Goal: Download file/media

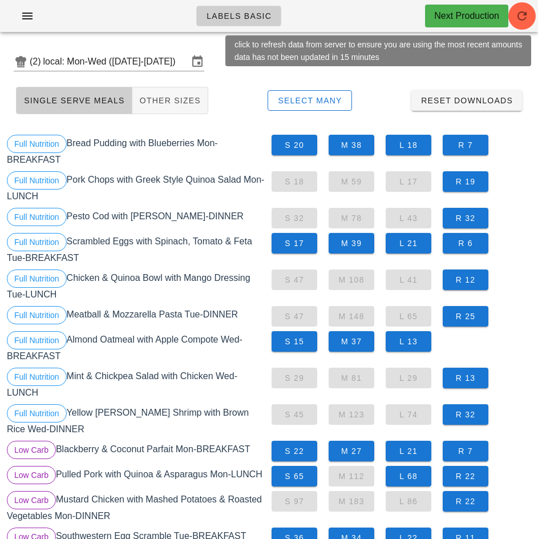
scroll to position [258, 0]
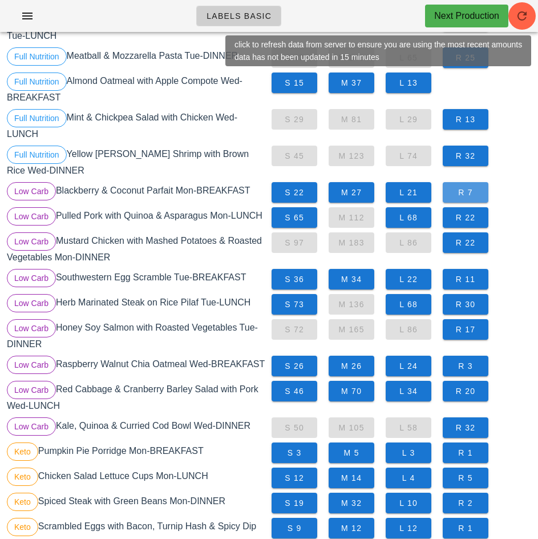
click at [467, 195] on span "R 7" at bounding box center [465, 192] width 27 height 9
click at [296, 219] on span "S 65" at bounding box center [294, 217] width 27 height 9
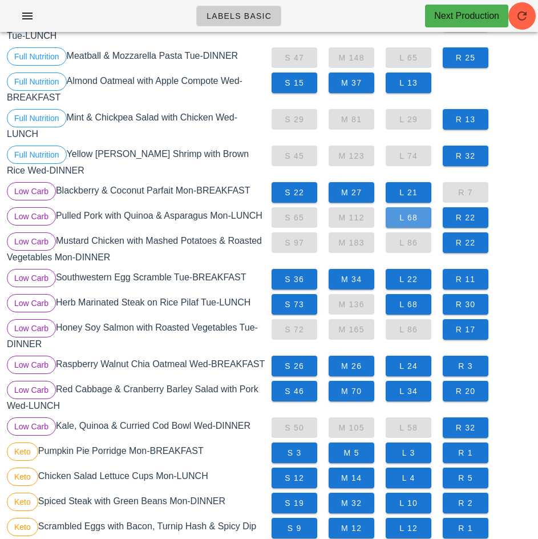
click at [409, 216] on span "L 68" at bounding box center [408, 217] width 27 height 9
click at [298, 304] on span "S 73" at bounding box center [294, 304] width 27 height 9
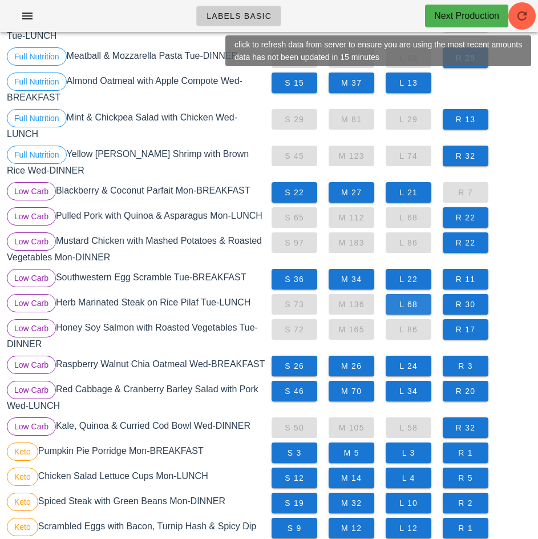
click at [409, 306] on span "L 68" at bounding box center [408, 304] width 27 height 9
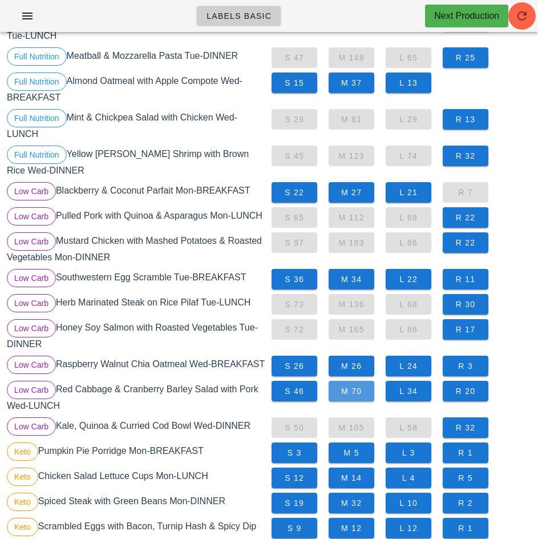
click at [354, 395] on span "M 70" at bounding box center [351, 390] width 27 height 9
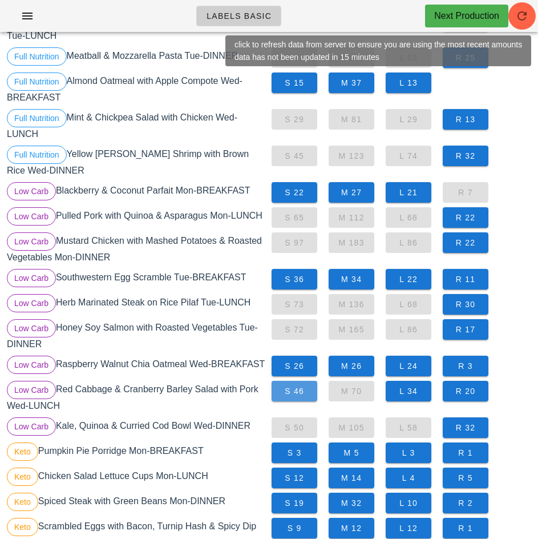
click at [294, 395] on span "S 46" at bounding box center [294, 390] width 27 height 9
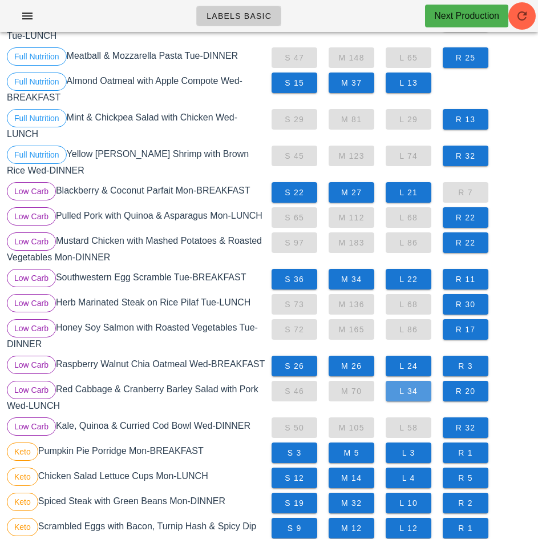
click at [410, 395] on span "L 34" at bounding box center [408, 390] width 27 height 9
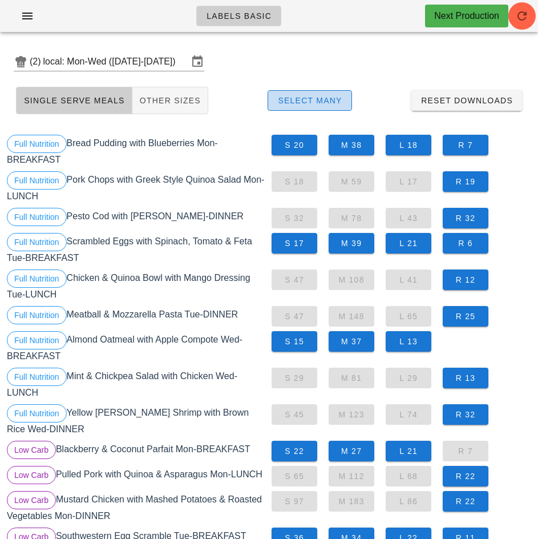
click at [321, 96] on span "Select Many" at bounding box center [309, 100] width 65 height 9
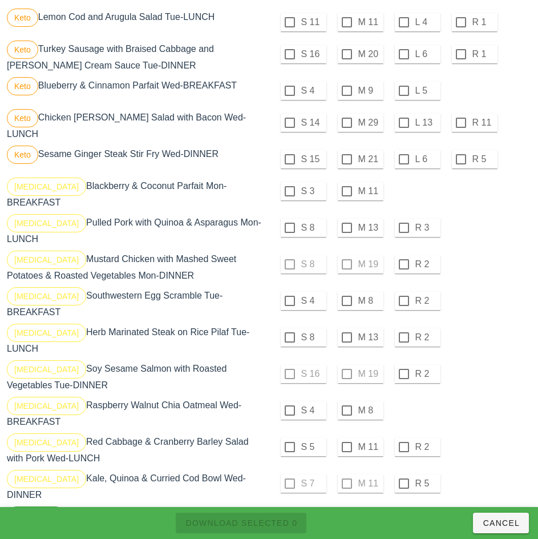
scroll to position [880, 0]
click at [289, 223] on div at bounding box center [289, 226] width 19 height 19
checkbox input "true"
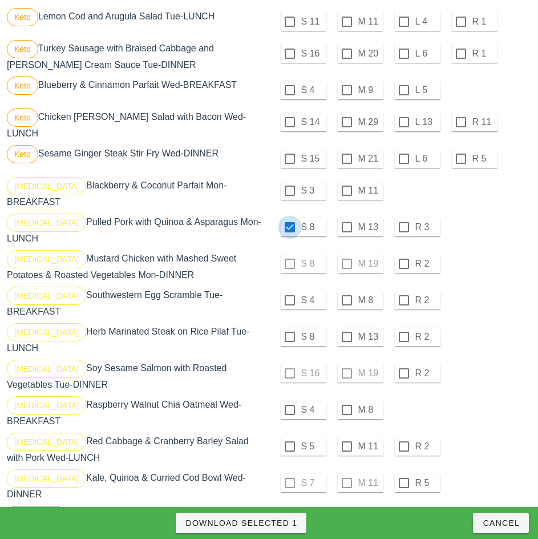
click at [289, 327] on div at bounding box center [289, 336] width 19 height 19
checkbox input "true"
click at [289, 436] on div at bounding box center [289, 445] width 19 height 19
checkbox input "true"
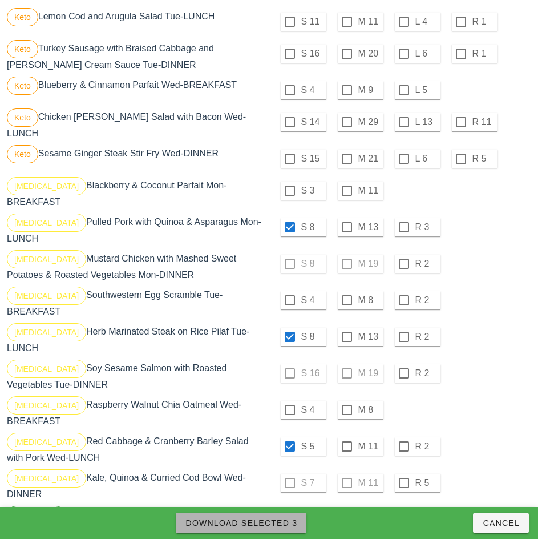
click at [277, 524] on span "Download Selected 3" at bounding box center [241, 522] width 112 height 9
checkbox input "false"
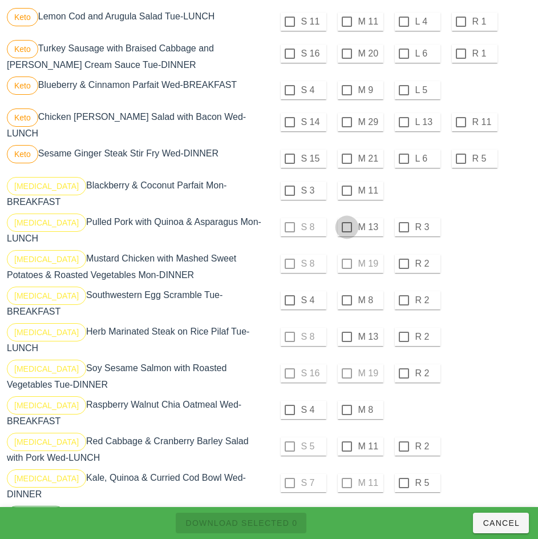
click at [345, 223] on div at bounding box center [346, 226] width 19 height 19
checkbox input "true"
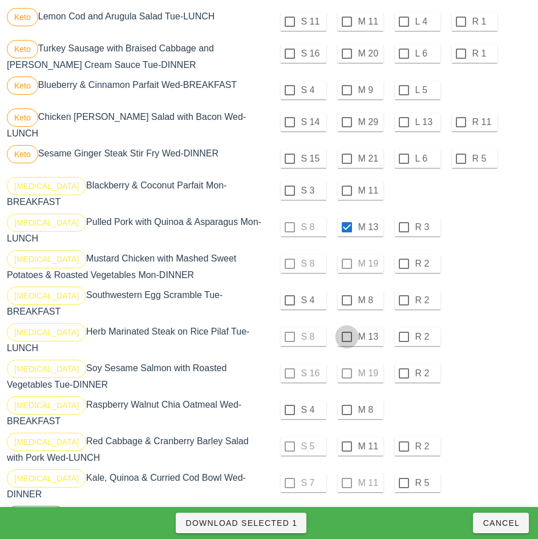
click at [348, 328] on div at bounding box center [346, 336] width 19 height 19
checkbox input "true"
click at [346, 436] on div at bounding box center [346, 445] width 19 height 19
checkbox input "true"
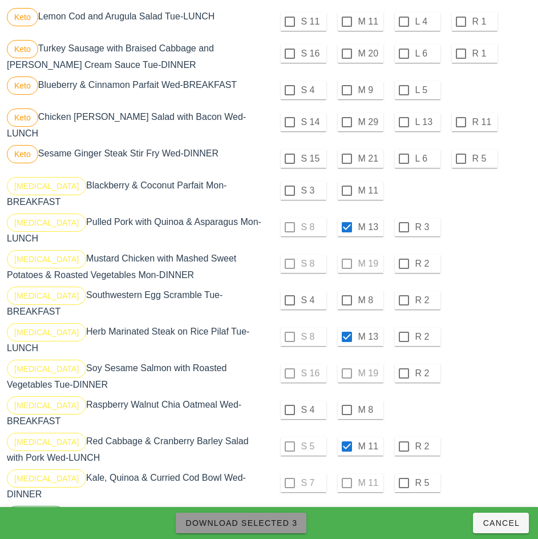
click at [284, 523] on span "Download Selected 3" at bounding box center [241, 522] width 112 height 9
checkbox input "false"
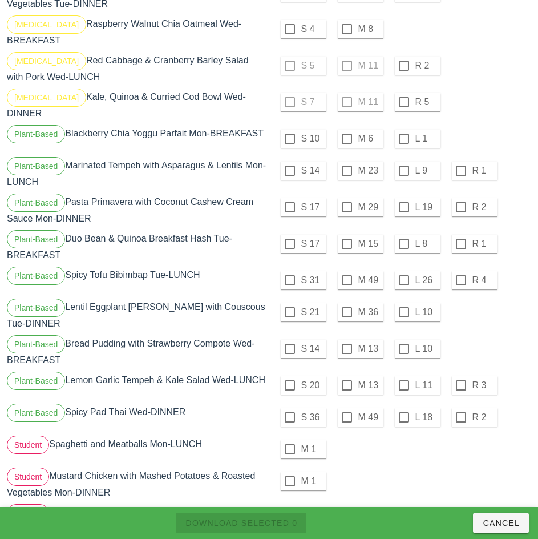
scroll to position [1261, 0]
click at [346, 160] on div at bounding box center [346, 169] width 19 height 19
click at [346, 128] on div at bounding box center [346, 137] width 19 height 19
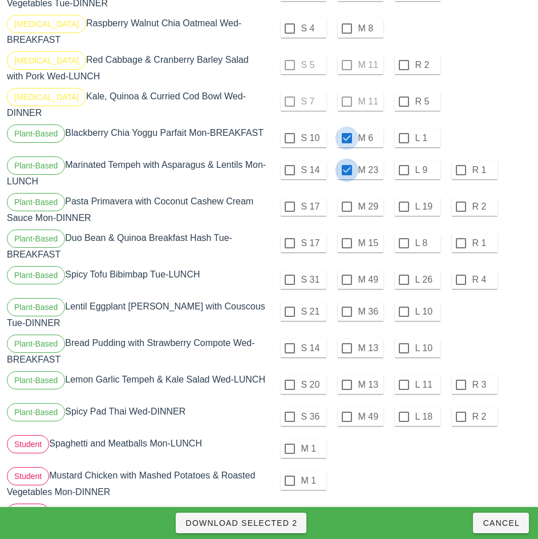
checkbox input "true"
click at [346, 197] on div at bounding box center [346, 206] width 19 height 19
checkbox input "true"
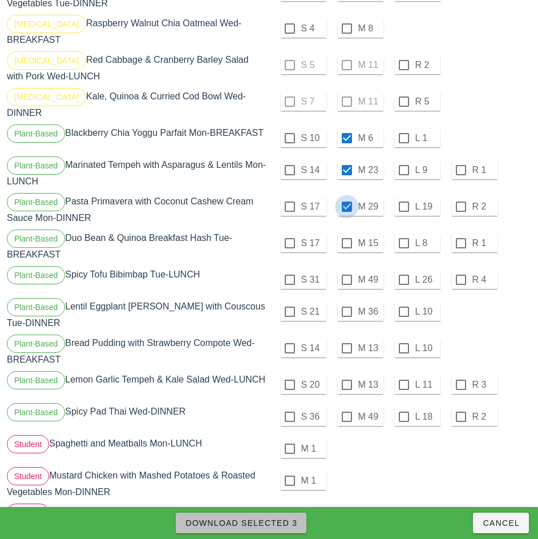
click at [288, 520] on span "Download Selected 3" at bounding box center [241, 522] width 112 height 9
checkbox input "false"
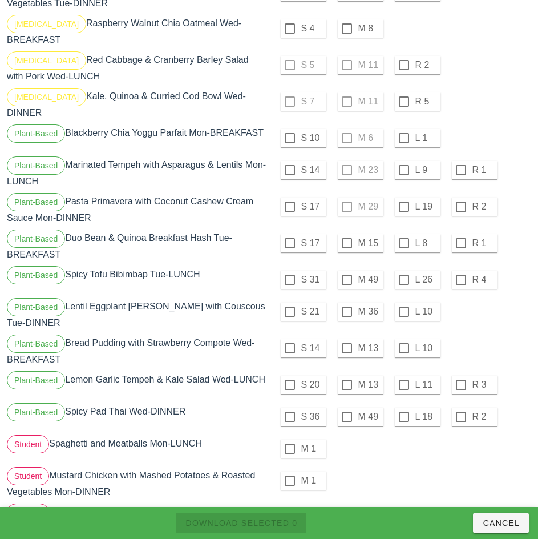
click at [289, 128] on div at bounding box center [289, 137] width 19 height 19
click at [289, 160] on div at bounding box center [289, 169] width 19 height 19
click at [289, 197] on div at bounding box center [289, 206] width 19 height 19
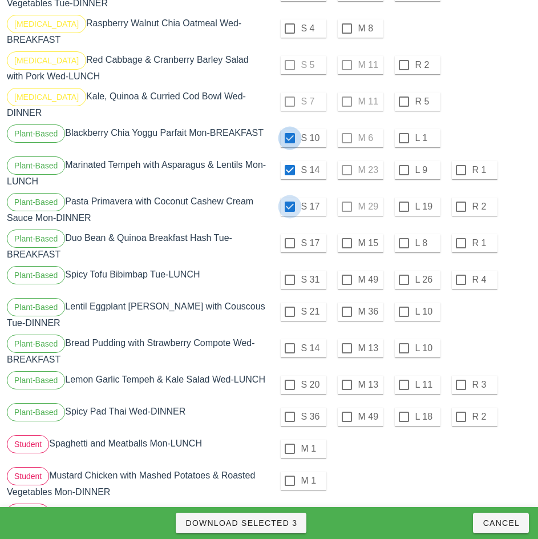
checkbox input "true"
click at [289, 233] on div at bounding box center [289, 242] width 19 height 19
checkbox input "true"
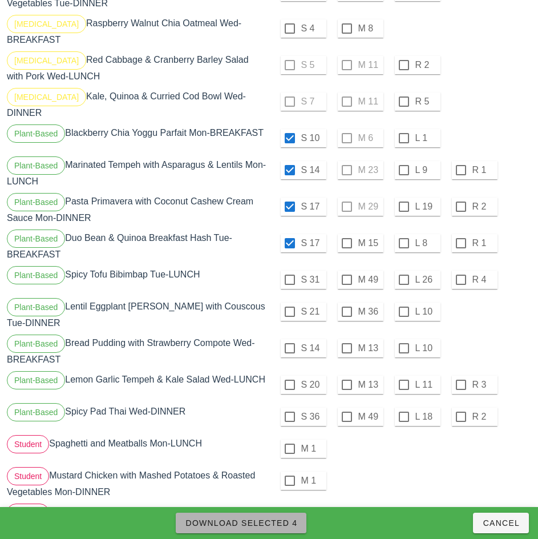
click at [275, 525] on span "Download Selected 4" at bounding box center [241, 522] width 112 height 9
checkbox input "false"
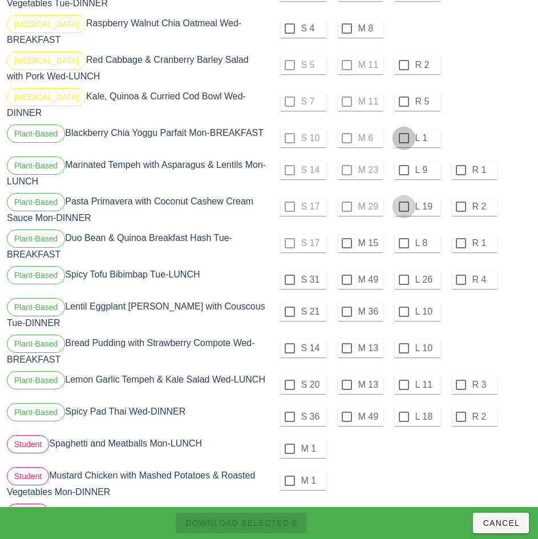
click at [403, 128] on div at bounding box center [403, 137] width 19 height 19
click at [403, 160] on div at bounding box center [403, 169] width 19 height 19
click at [403, 197] on div at bounding box center [403, 206] width 19 height 19
checkbox input "true"
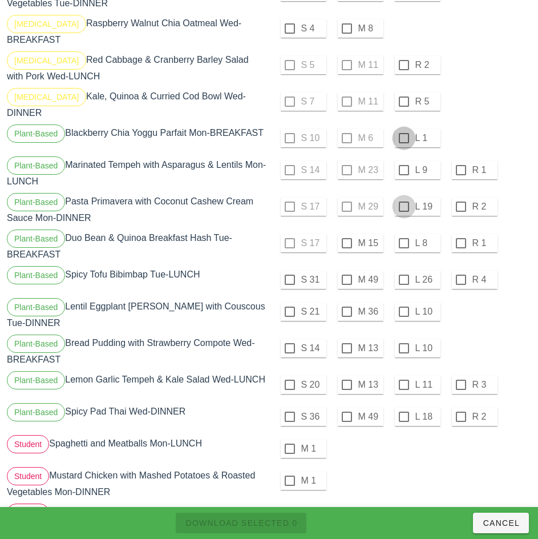
checkbox input "true"
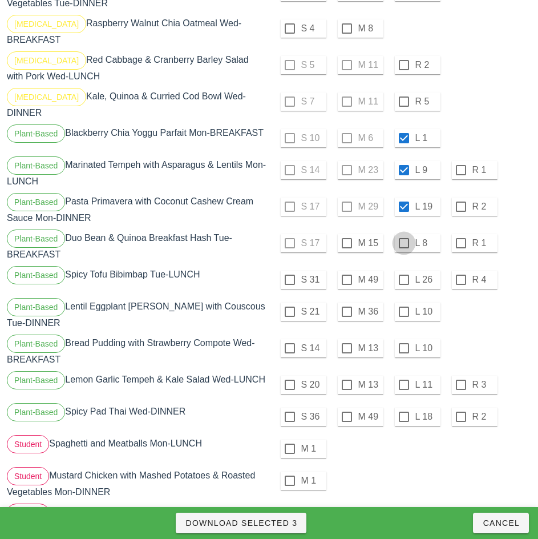
click at [402, 233] on div at bounding box center [403, 242] width 19 height 19
checkbox input "true"
click at [284, 520] on span "Download Selected 4" at bounding box center [241, 522] width 112 height 9
checkbox input "false"
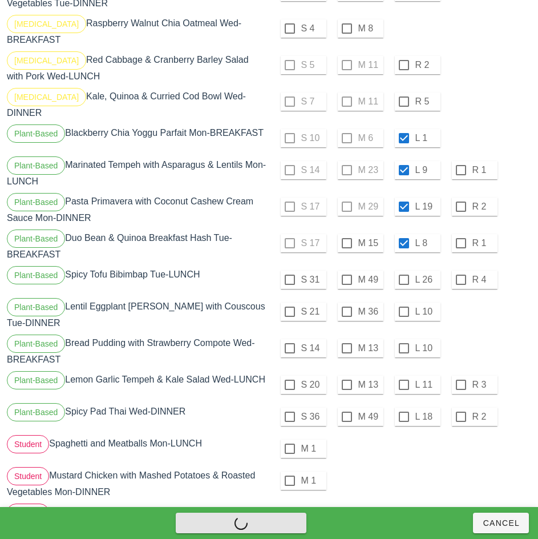
checkbox input "false"
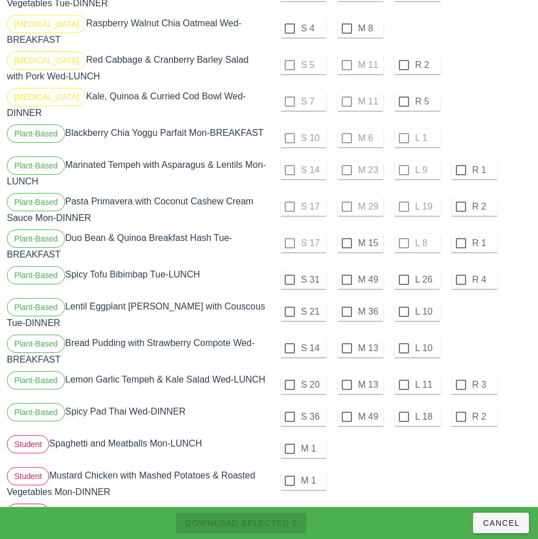
click at [362, 274] on label "M 49" at bounding box center [369, 279] width 23 height 11
click at [268, 518] on span "Download Selected 1" at bounding box center [241, 522] width 112 height 9
checkbox input "false"
click at [346, 233] on div at bounding box center [346, 242] width 19 height 19
checkbox input "true"
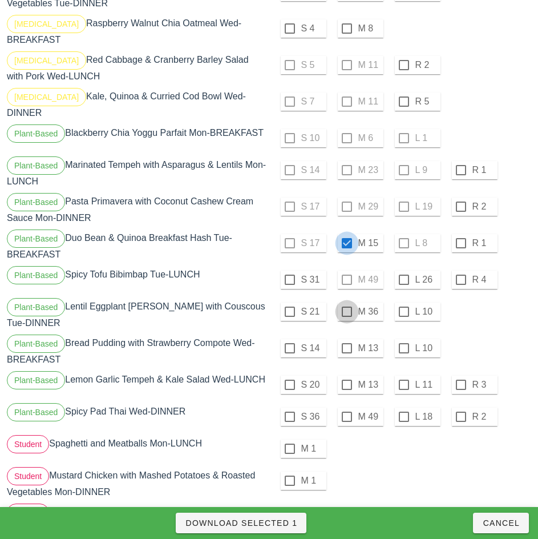
click at [346, 302] on div at bounding box center [346, 311] width 19 height 19
checkbox input "true"
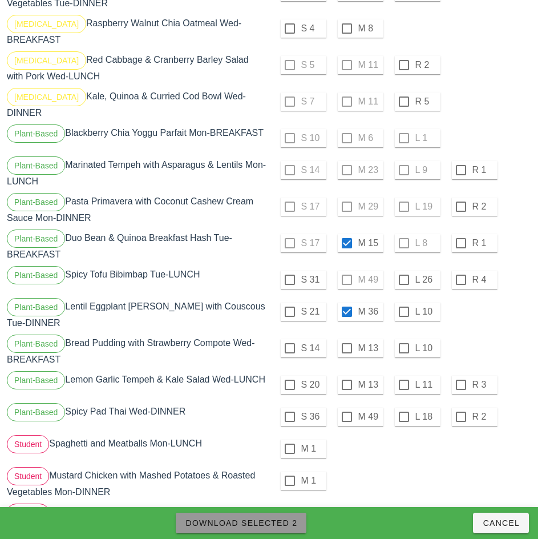
click at [274, 526] on span "Download Selected 2" at bounding box center [241, 522] width 112 height 9
checkbox input "false"
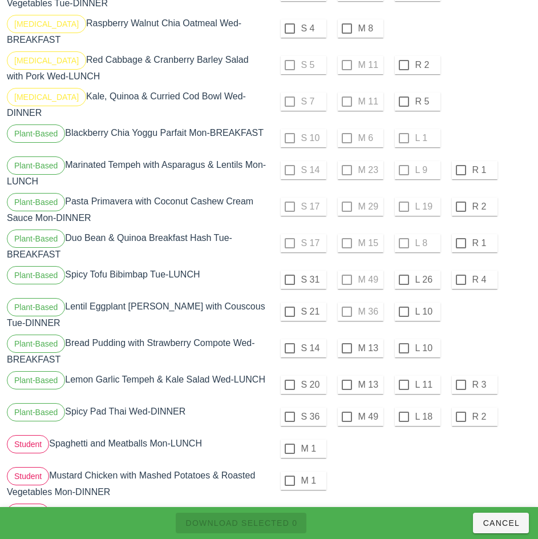
click at [485, 334] on div "S 14 M 13 L 10" at bounding box center [402, 347] width 260 height 27
click at [288, 270] on div at bounding box center [289, 279] width 19 height 19
click at [289, 302] on div at bounding box center [289, 311] width 19 height 19
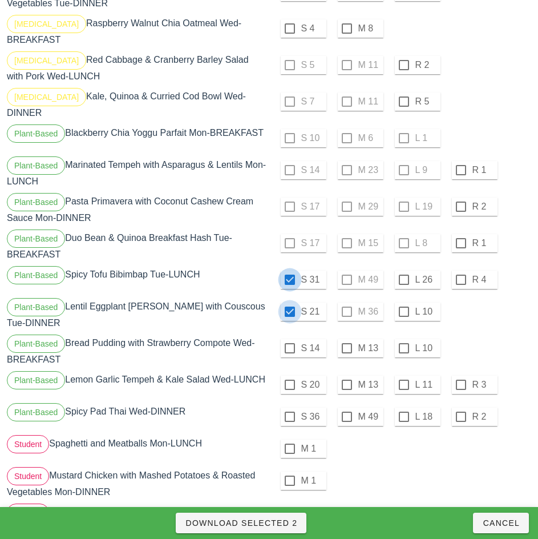
checkbox input "true"
click at [291, 338] on div at bounding box center [289, 347] width 19 height 19
checkbox input "true"
click at [289, 375] on div at bounding box center [289, 384] width 19 height 19
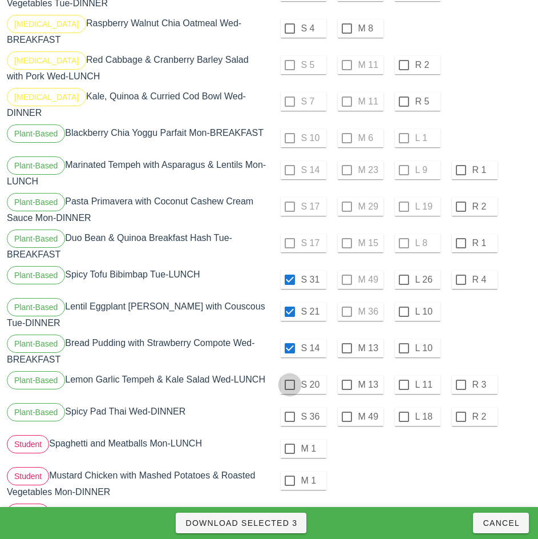
checkbox input "true"
click at [289, 407] on div at bounding box center [289, 416] width 19 height 19
checkbox input "true"
click at [286, 522] on span "Download Selected 5" at bounding box center [241, 522] width 112 height 9
checkbox input "false"
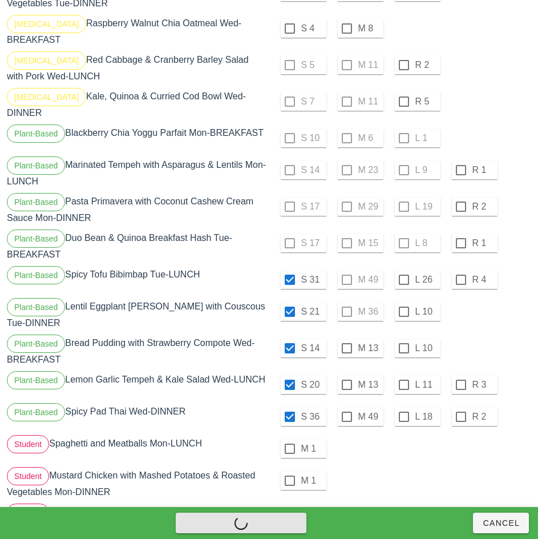
checkbox input "false"
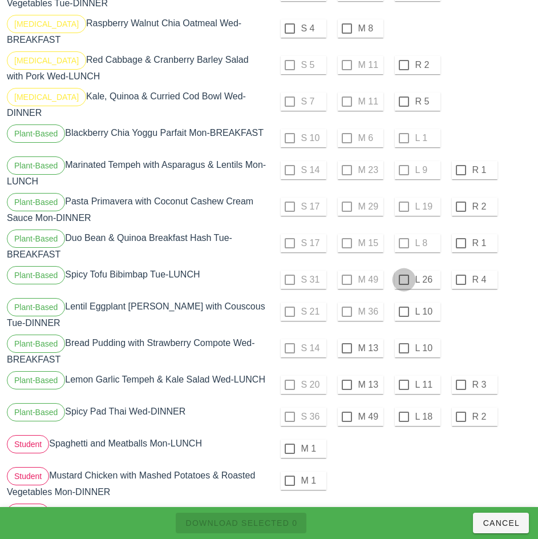
click at [403, 270] on div at bounding box center [403, 279] width 19 height 19
click at [403, 302] on div at bounding box center [403, 311] width 19 height 19
checkbox input "true"
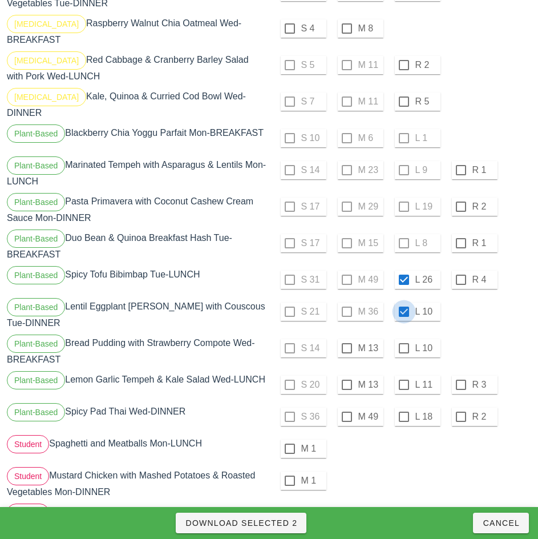
click at [403, 338] on div at bounding box center [403, 347] width 19 height 19
click at [403, 375] on div at bounding box center [403, 384] width 19 height 19
checkbox input "true"
click at [405, 407] on div at bounding box center [403, 416] width 19 height 19
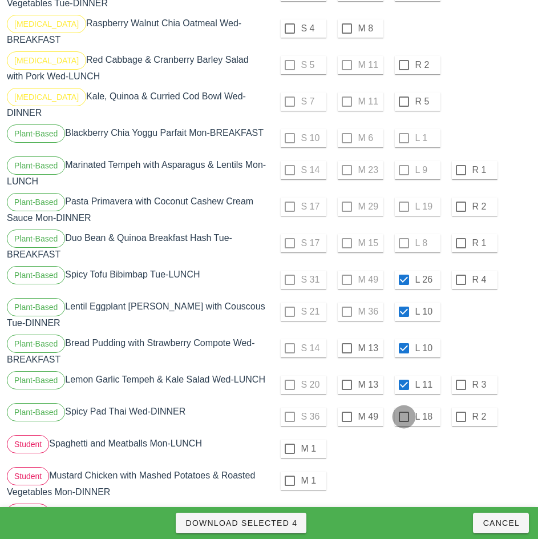
checkbox input "true"
click at [264, 528] on button "Download Selected 5" at bounding box center [241, 522] width 131 height 21
checkbox input "false"
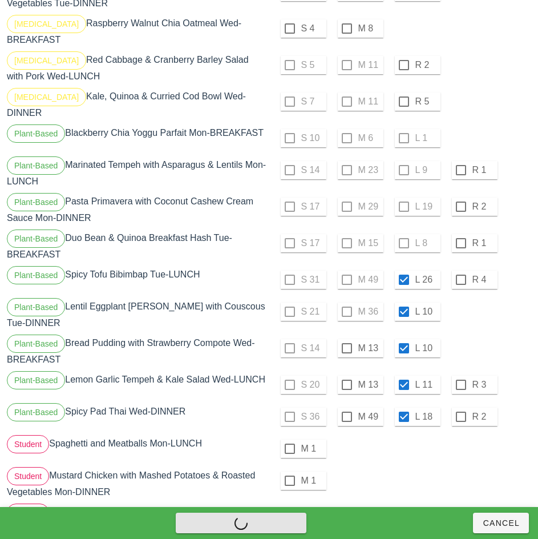
checkbox input "false"
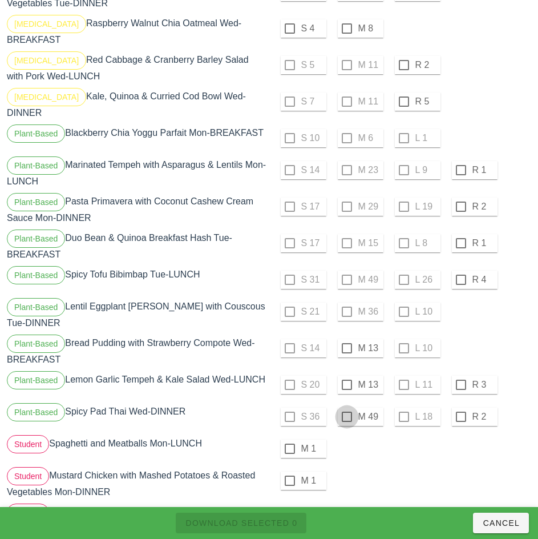
click at [346, 407] on div at bounding box center [346, 416] width 19 height 19
click at [264, 526] on span "Download Selected 1" at bounding box center [241, 522] width 112 height 9
checkbox input "false"
click at [347, 298] on div "S 21 M 36 L 10" at bounding box center [402, 311] width 260 height 27
click at [347, 338] on div at bounding box center [346, 347] width 19 height 19
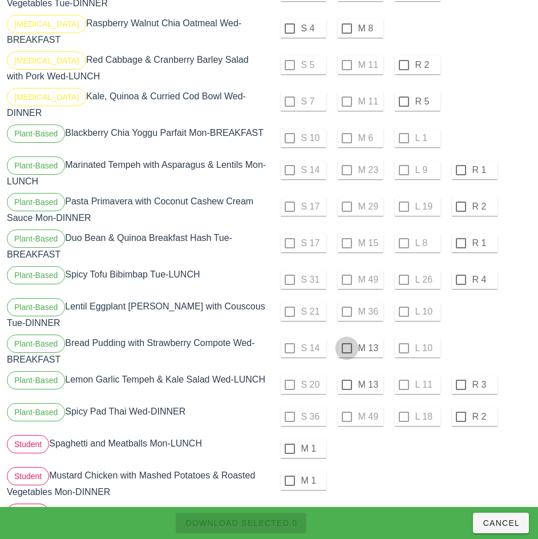
checkbox input "true"
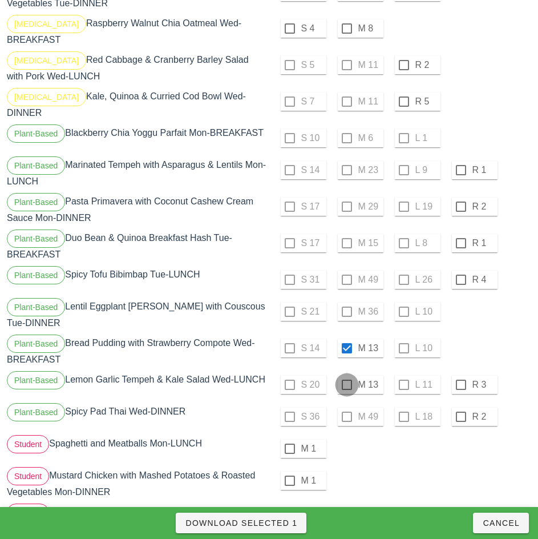
click at [346, 375] on div at bounding box center [346, 384] width 19 height 19
checkbox input "true"
click at [354, 298] on div "S 21 M 36 L 10" at bounding box center [402, 311] width 260 height 27
click at [345, 266] on div "S 31 M 49 L 26 R 4" at bounding box center [402, 279] width 260 height 27
click at [281, 522] on span "Download Selected 2" at bounding box center [241, 522] width 112 height 9
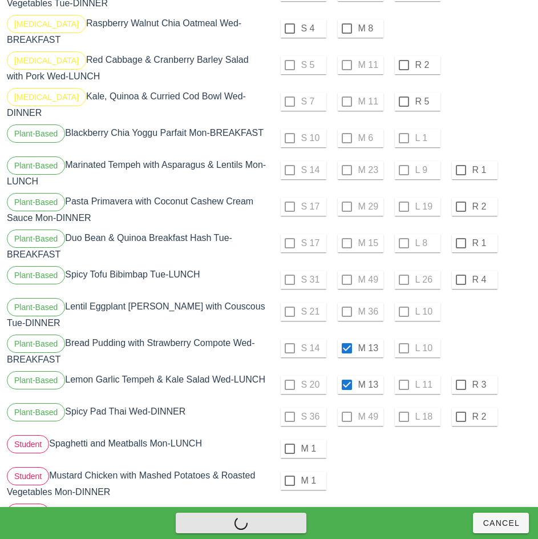
checkbox input "false"
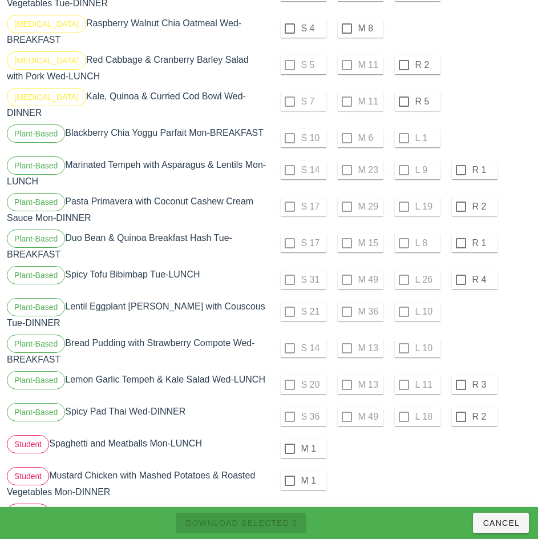
click at [413, 441] on div "M 1" at bounding box center [401, 448] width 265 height 32
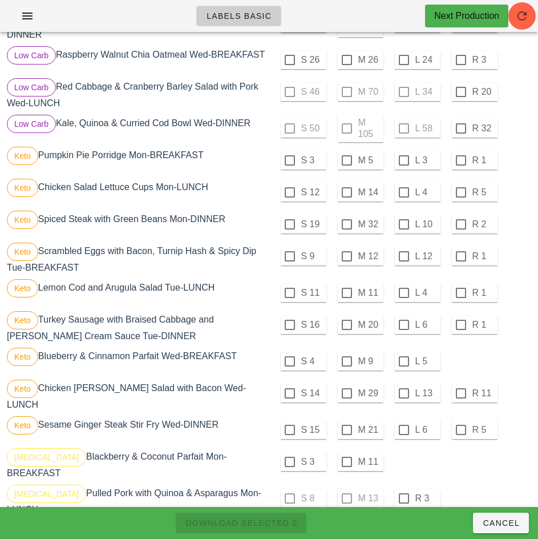
scroll to position [608, 0]
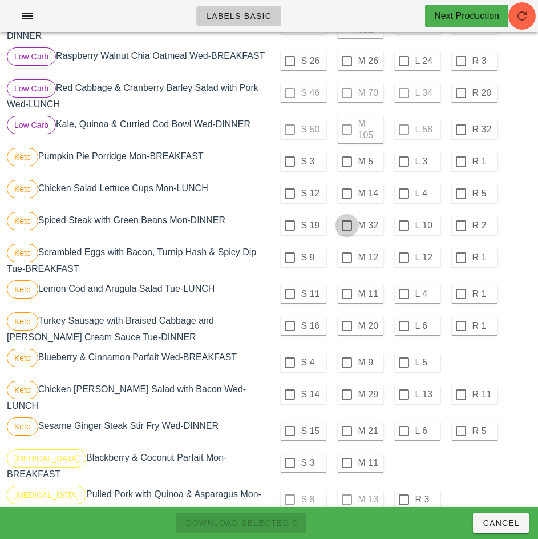
click at [346, 198] on div at bounding box center [346, 193] width 19 height 19
click at [346, 230] on div at bounding box center [346, 225] width 19 height 19
checkbox input "true"
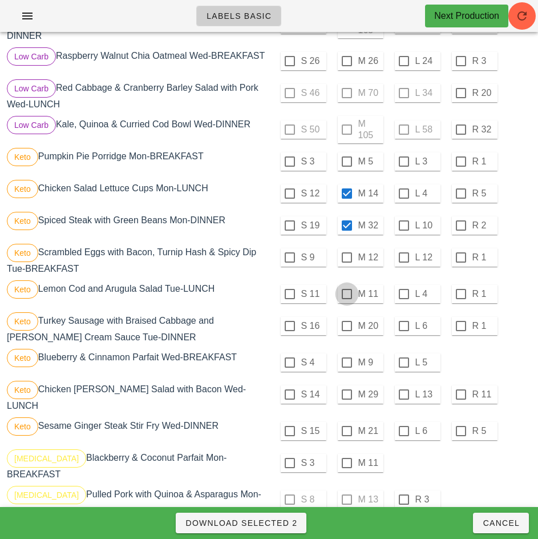
click at [346, 298] on div at bounding box center [346, 293] width 19 height 19
checkbox input "true"
click at [346, 330] on div at bounding box center [346, 325] width 19 height 19
checkbox input "true"
click at [402, 398] on div at bounding box center [403, 394] width 19 height 19
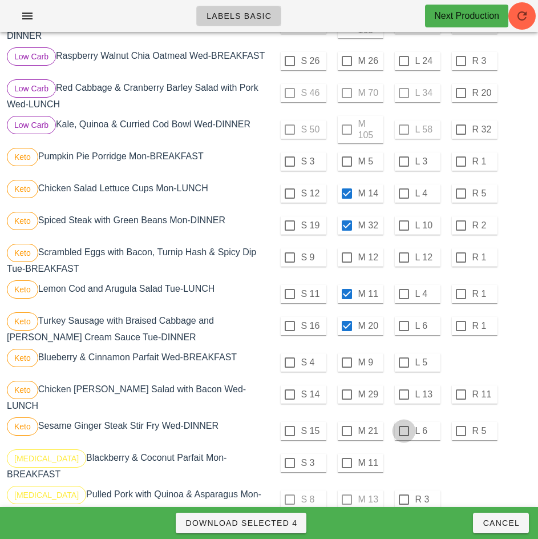
click at [403, 431] on div at bounding box center [403, 430] width 19 height 19
checkbox input "true"
click at [281, 524] on span "Download Selected 6" at bounding box center [241, 522] width 112 height 9
checkbox input "false"
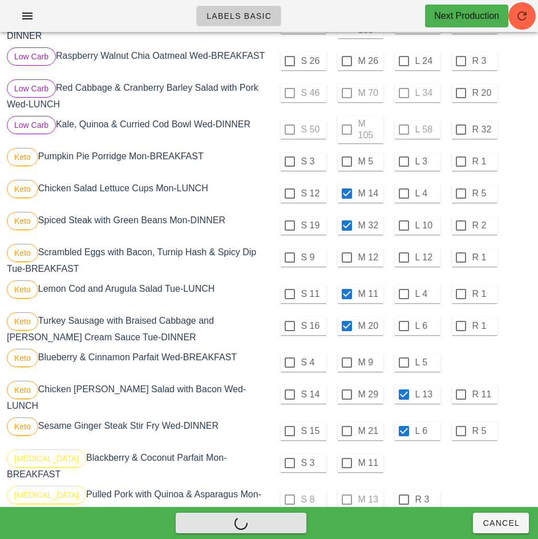
checkbox input "false"
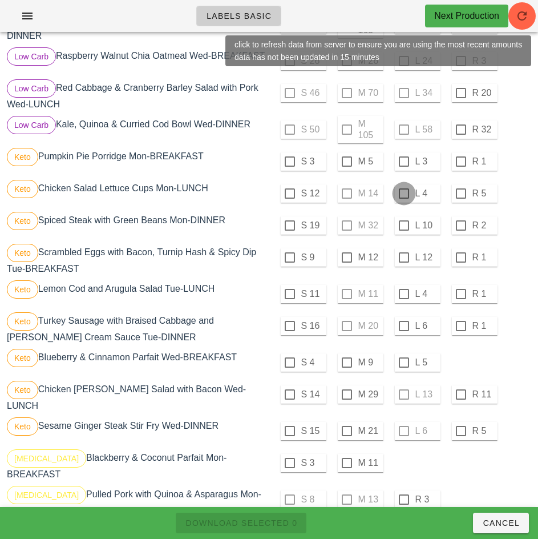
click at [403, 198] on div at bounding box center [403, 193] width 19 height 19
checkbox input "true"
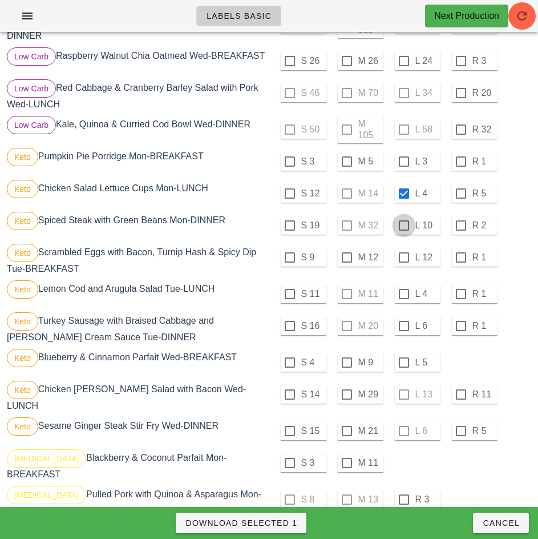
click at [403, 230] on div at bounding box center [403, 225] width 19 height 19
checkbox input "true"
click at [403, 298] on div at bounding box center [403, 293] width 19 height 19
click at [403, 330] on div at bounding box center [403, 325] width 19 height 19
checkbox input "true"
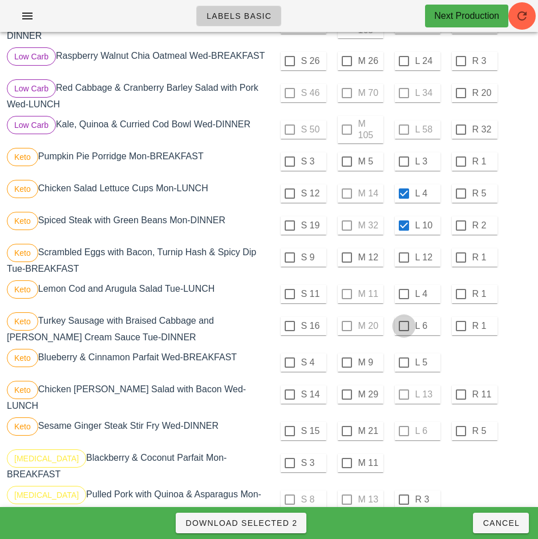
checkbox input "true"
click at [346, 367] on div at bounding box center [346, 362] width 19 height 19
click at [346, 399] on div at bounding box center [346, 394] width 19 height 19
checkbox input "true"
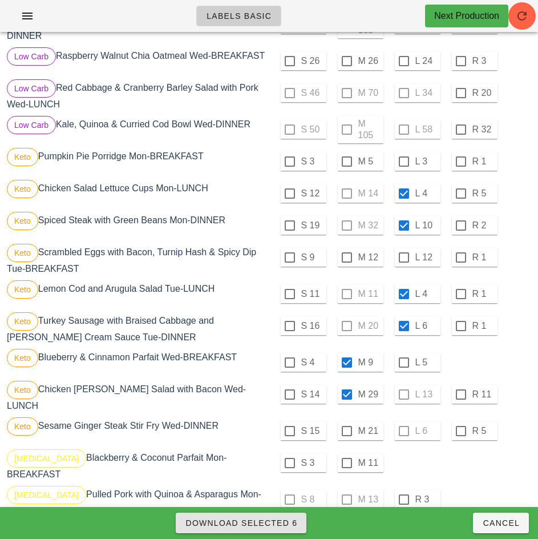
click at [280, 527] on span "Download Selected 6" at bounding box center [241, 522] width 112 height 9
checkbox input "false"
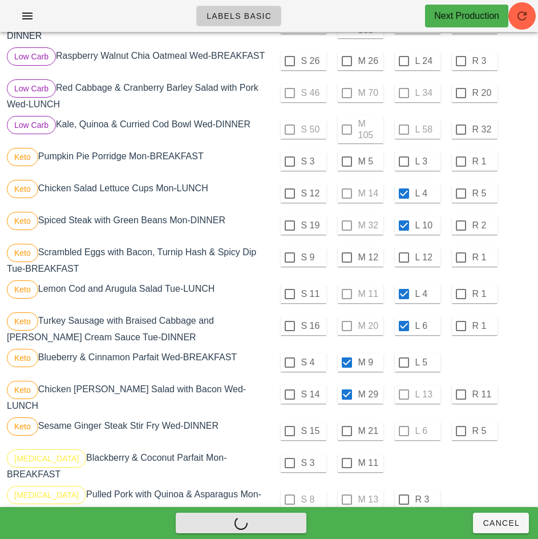
checkbox input "false"
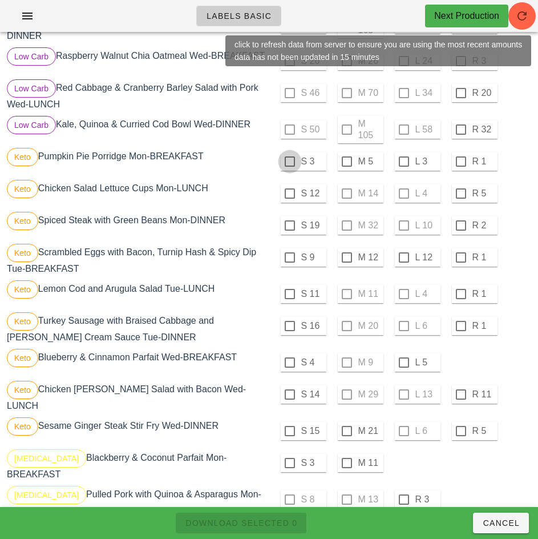
click at [290, 167] on div at bounding box center [289, 161] width 19 height 19
checkbox input "true"
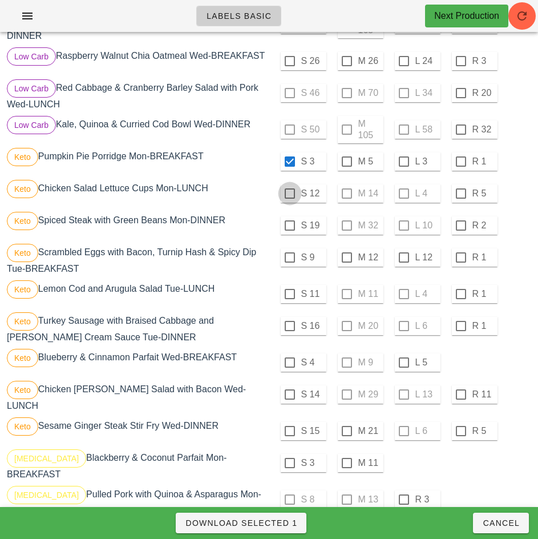
click at [289, 198] on div at bounding box center [289, 193] width 19 height 19
checkbox input "true"
click at [289, 230] on div at bounding box center [289, 225] width 19 height 19
checkbox input "true"
click at [289, 262] on div at bounding box center [289, 257] width 19 height 19
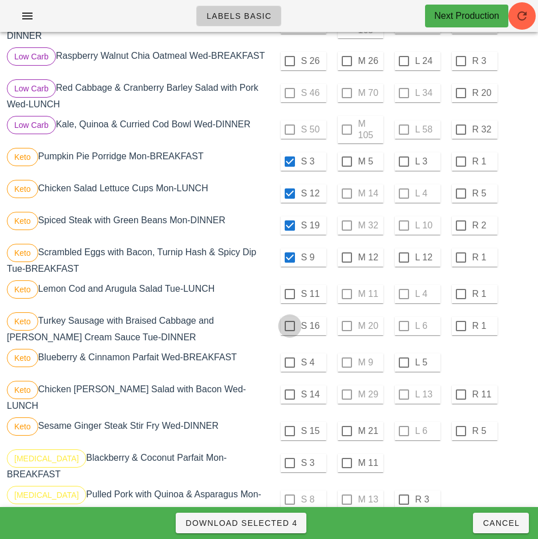
click at [289, 298] on div at bounding box center [289, 293] width 19 height 19
click at [289, 330] on div at bounding box center [289, 325] width 19 height 19
checkbox input "true"
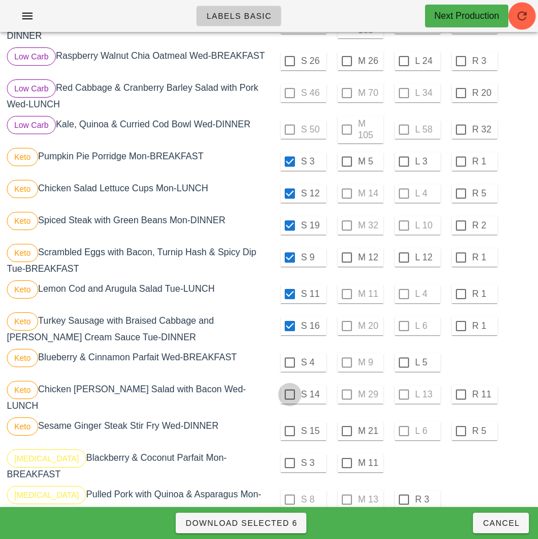
click at [291, 368] on div at bounding box center [289, 362] width 19 height 19
click at [292, 404] on div at bounding box center [289, 394] width 19 height 19
click at [289, 432] on div at bounding box center [289, 430] width 19 height 19
checkbox input "true"
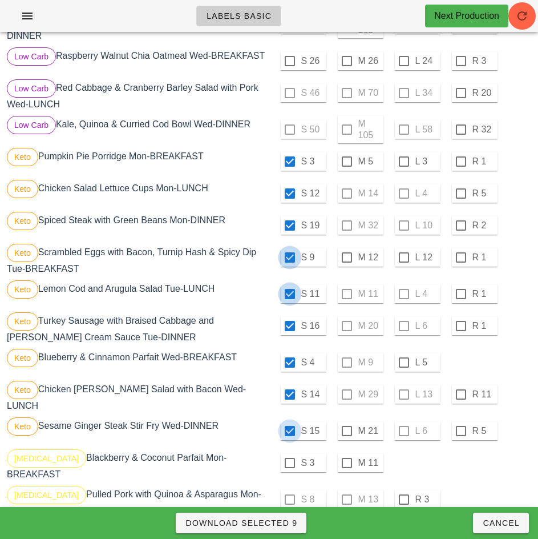
checkbox input "true"
click at [282, 521] on span "Download Selected 9" at bounding box center [241, 522] width 112 height 9
checkbox input "false"
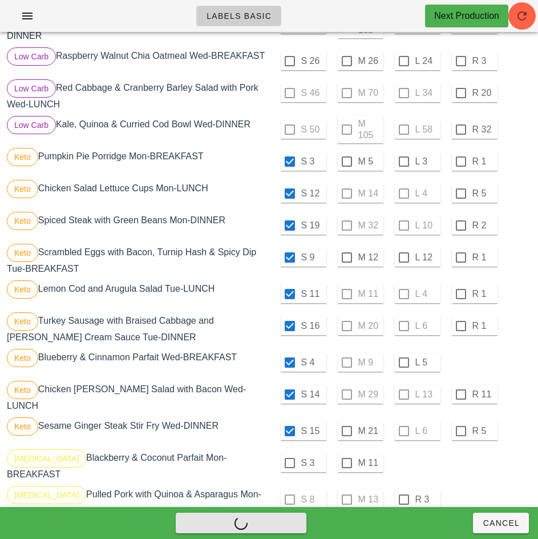
checkbox input "false"
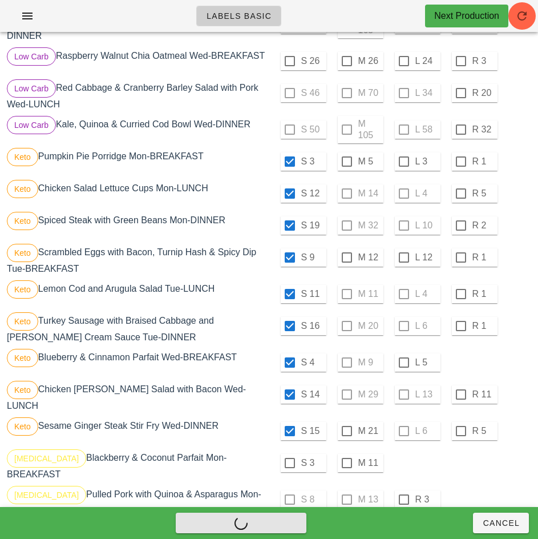
checkbox input "false"
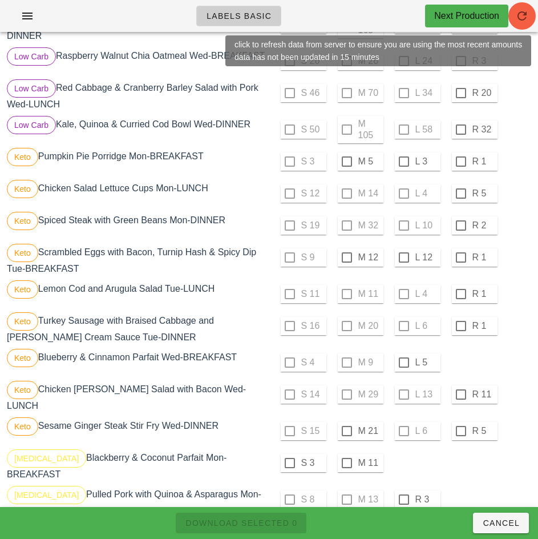
click at [348, 167] on div at bounding box center [346, 161] width 19 height 19
click at [346, 262] on div at bounding box center [346, 257] width 19 height 19
checkbox input "true"
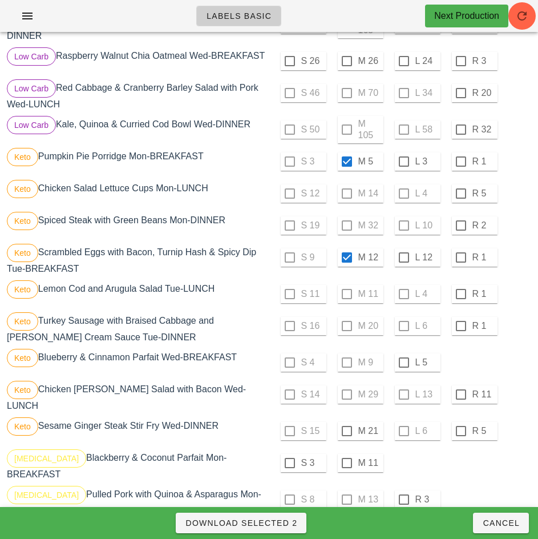
click at [347, 368] on div "S 4 M 9 L 5" at bounding box center [402, 362] width 260 height 27
click at [346, 431] on div at bounding box center [346, 430] width 19 height 19
checkbox input "true"
click at [288, 524] on span "Download Selected 3" at bounding box center [241, 522] width 112 height 9
checkbox input "false"
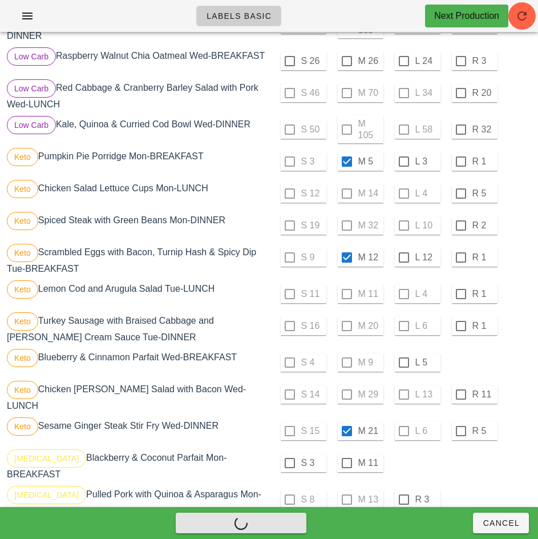
checkbox input "false"
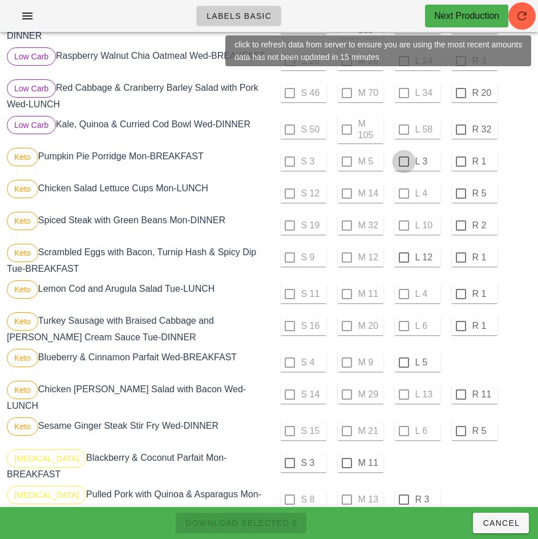
click at [403, 166] on div at bounding box center [403, 161] width 19 height 19
checkbox input "true"
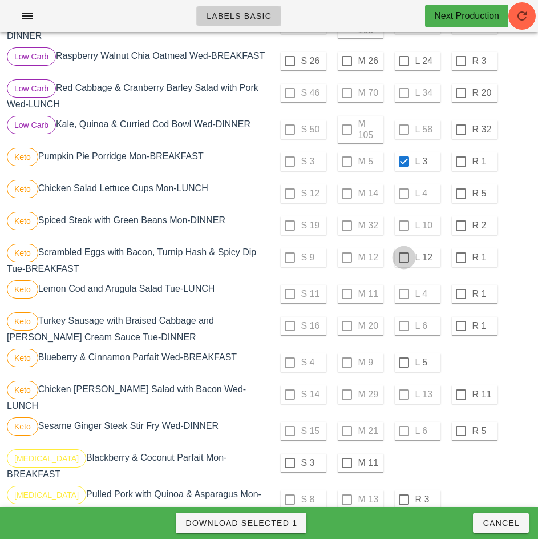
click at [403, 262] on div at bounding box center [403, 257] width 19 height 19
checkbox input "true"
click at [404, 365] on div at bounding box center [403, 362] width 19 height 19
checkbox input "true"
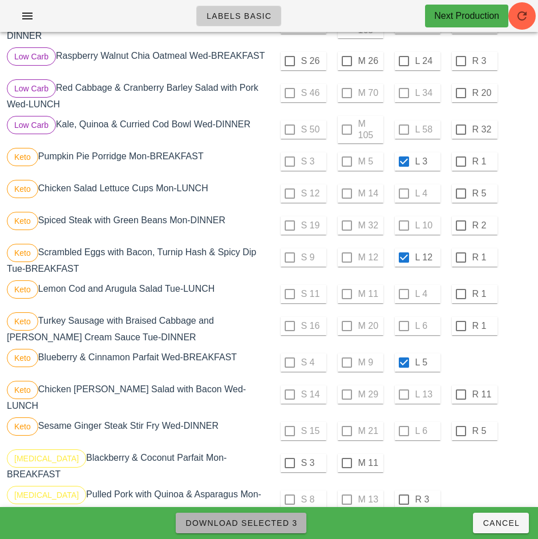
click at [286, 524] on span "Download Selected 3" at bounding box center [241, 522] width 112 height 9
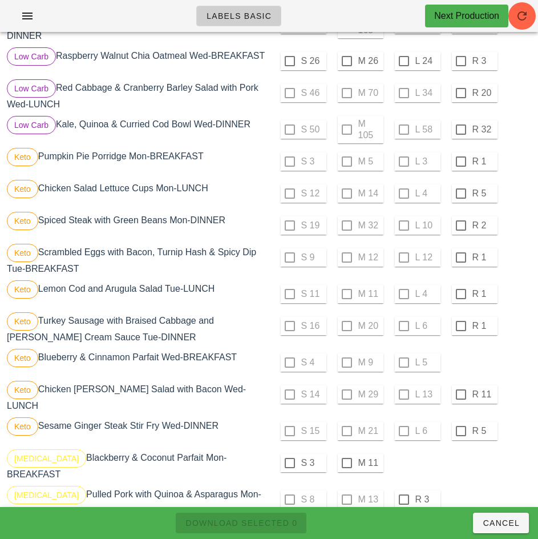
checkbox input "false"
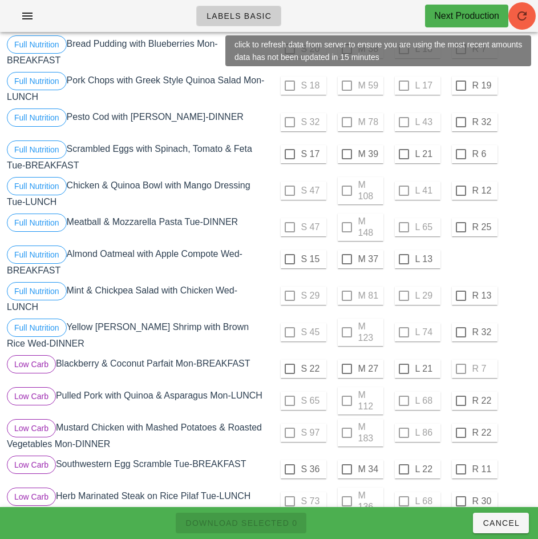
scroll to position [0, 0]
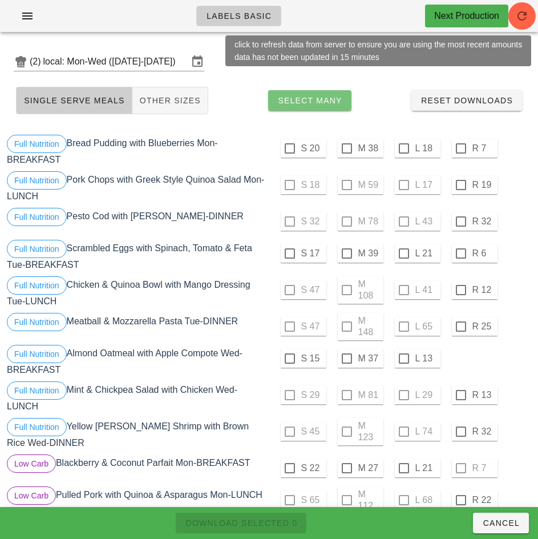
click at [327, 103] on span "Select Many" at bounding box center [309, 100] width 65 height 9
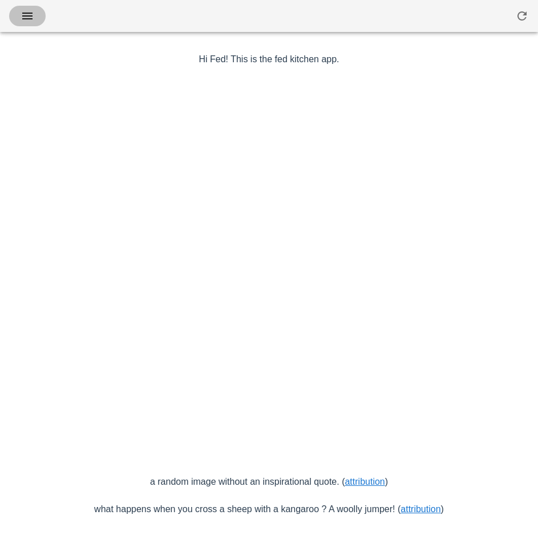
click at [28, 17] on icon "button" at bounding box center [28, 16] width 14 height 14
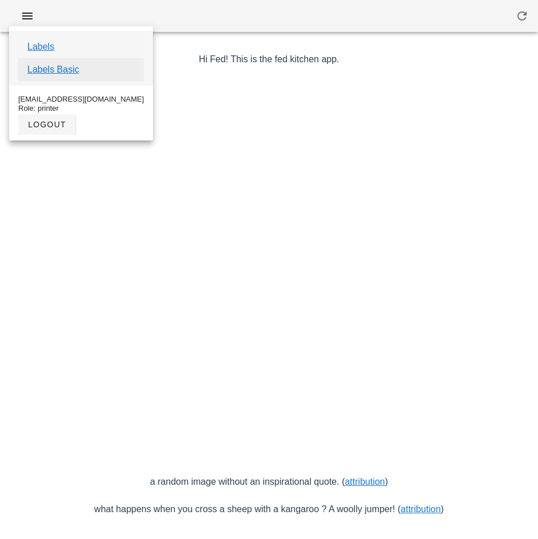
click at [67, 70] on link "Labels Basic" at bounding box center [53, 70] width 52 height 14
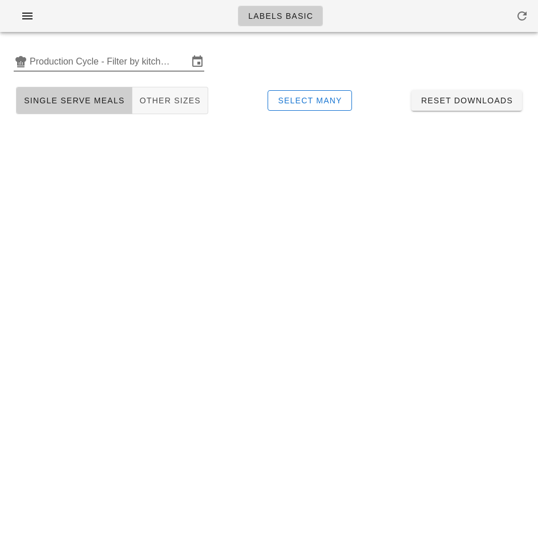
click at [77, 66] on input "Production Cycle - Filter by kitchen production schedules" at bounding box center [109, 61] width 159 height 18
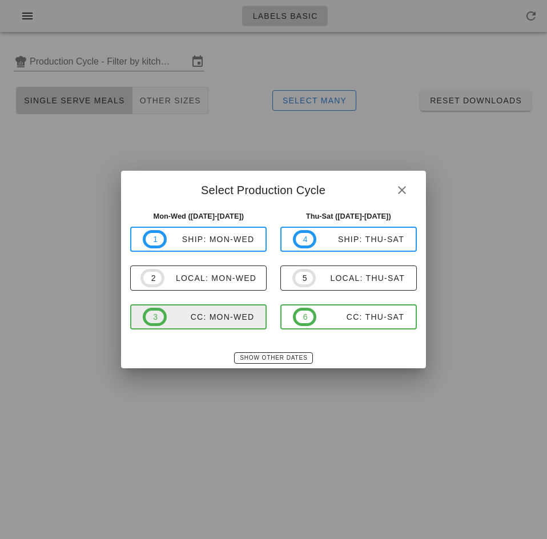
click at [217, 317] on div "CC: Mon-Wed" at bounding box center [211, 316] width 88 height 9
type input "CC: Mon-Wed ([DATE]-[DATE])"
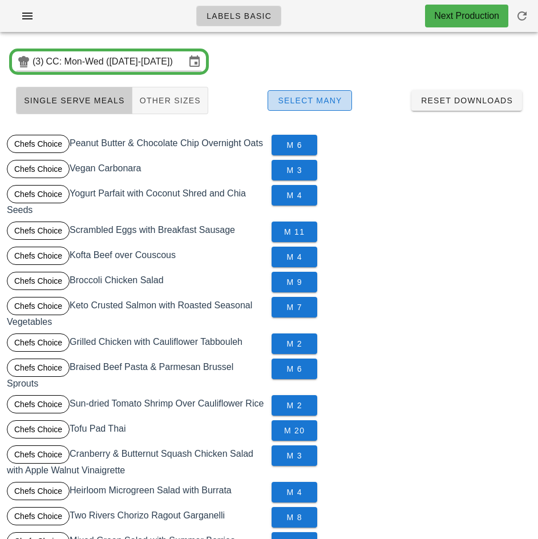
click at [333, 98] on span "Select Many" at bounding box center [309, 100] width 65 height 9
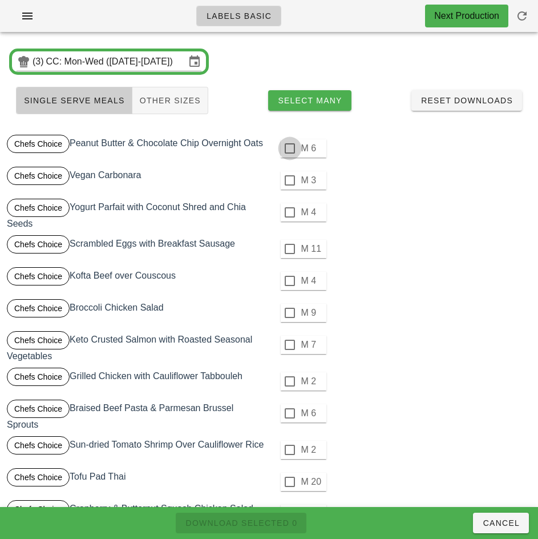
click at [289, 148] on div at bounding box center [289, 148] width 19 height 19
checkbox input "true"
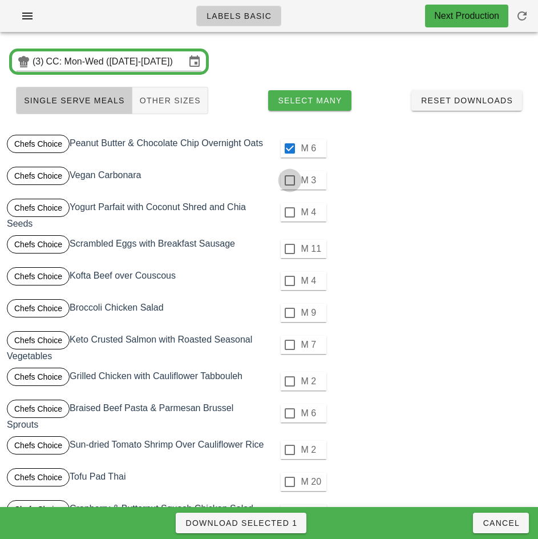
click at [289, 180] on div at bounding box center [289, 180] width 19 height 19
checkbox input "true"
click at [288, 212] on div at bounding box center [289, 212] width 19 height 19
checkbox input "true"
click at [289, 249] on div at bounding box center [289, 248] width 19 height 19
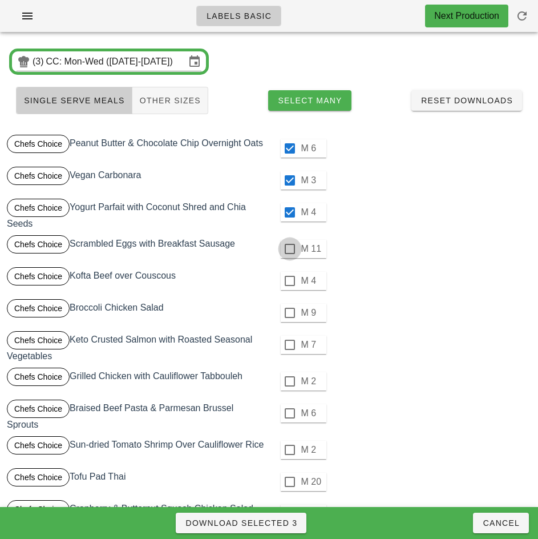
checkbox input "true"
click at [289, 281] on div at bounding box center [289, 280] width 19 height 19
checkbox input "true"
click at [289, 313] on div at bounding box center [289, 312] width 19 height 19
checkbox input "true"
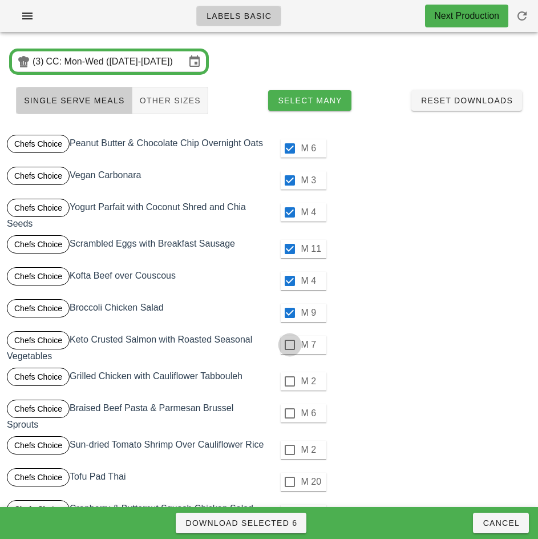
click at [290, 343] on div at bounding box center [289, 344] width 19 height 19
checkbox input "true"
click at [289, 381] on div at bounding box center [289, 380] width 19 height 19
checkbox input "true"
click at [289, 413] on div at bounding box center [289, 412] width 19 height 19
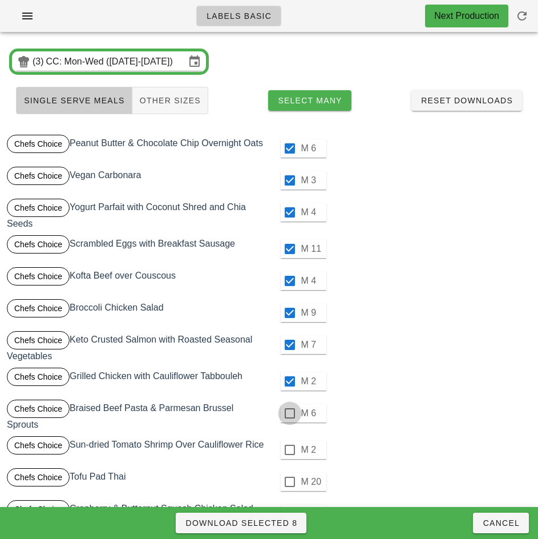
checkbox input "true"
click at [290, 451] on div at bounding box center [289, 449] width 19 height 19
checkbox input "true"
click at [288, 483] on div at bounding box center [289, 481] width 19 height 19
checkbox input "true"
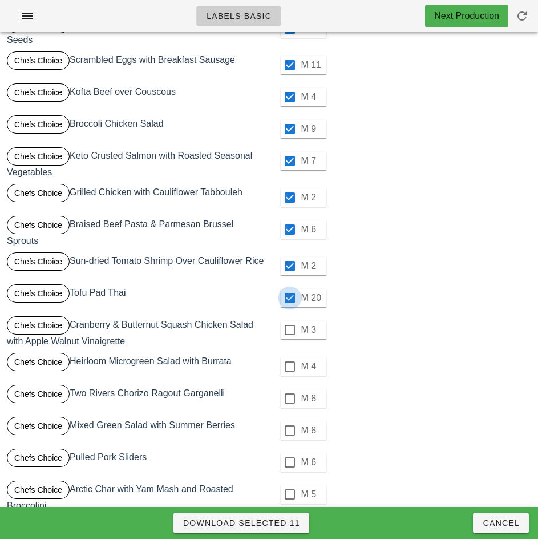
scroll to position [183, 0]
click at [289, 330] on div at bounding box center [289, 330] width 19 height 19
checkbox input "true"
click at [289, 367] on div at bounding box center [289, 366] width 19 height 19
checkbox input "true"
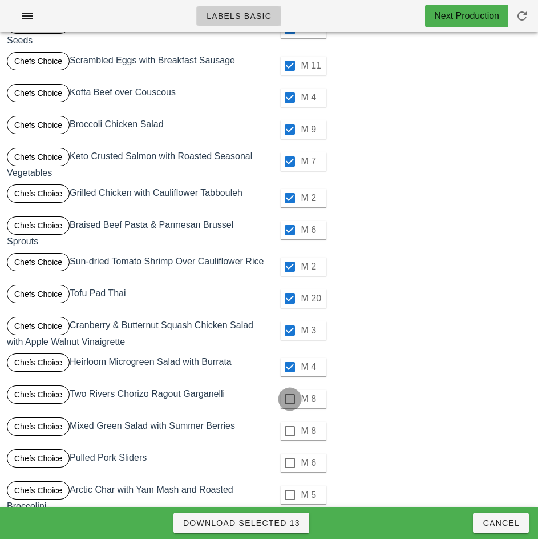
click at [289, 399] on div at bounding box center [289, 398] width 19 height 19
checkbox input "true"
click at [289, 431] on div at bounding box center [289, 430] width 19 height 19
checkbox input "true"
click at [289, 463] on div at bounding box center [289, 462] width 19 height 19
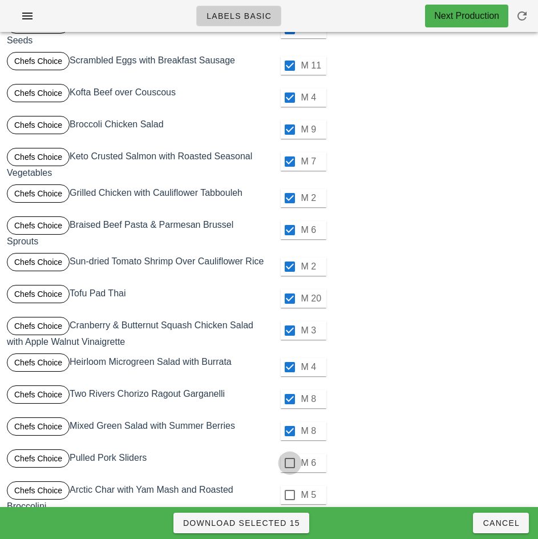
checkbox input "true"
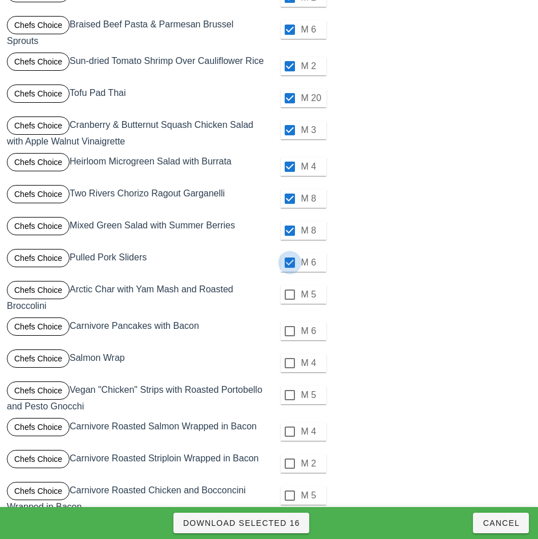
scroll to position [386, 0]
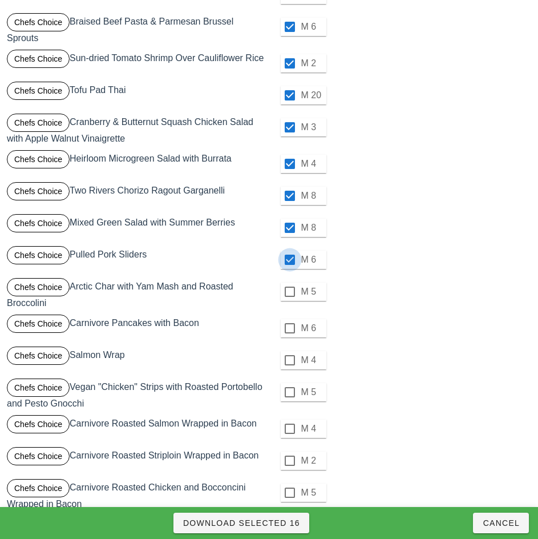
click at [289, 292] on div at bounding box center [289, 291] width 19 height 19
checkbox input "true"
click at [289, 328] on div at bounding box center [289, 327] width 19 height 19
checkbox input "true"
click at [289, 361] on div at bounding box center [289, 359] width 19 height 19
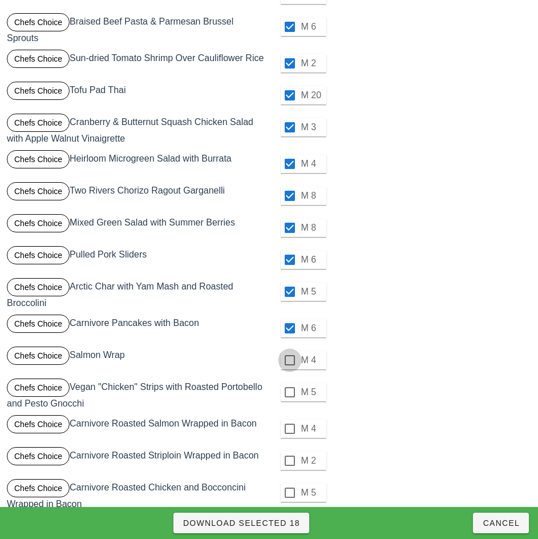
checkbox input "true"
click at [289, 392] on div at bounding box center [289, 391] width 19 height 19
checkbox input "true"
click at [289, 428] on div at bounding box center [289, 428] width 19 height 19
checkbox input "true"
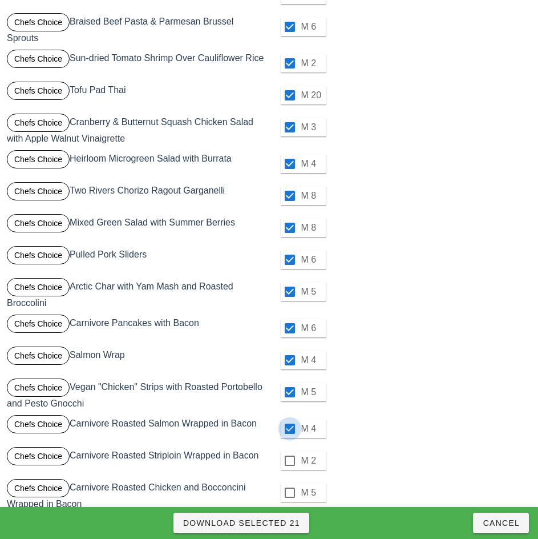
click at [290, 460] on div at bounding box center [289, 460] width 19 height 19
checkbox input "true"
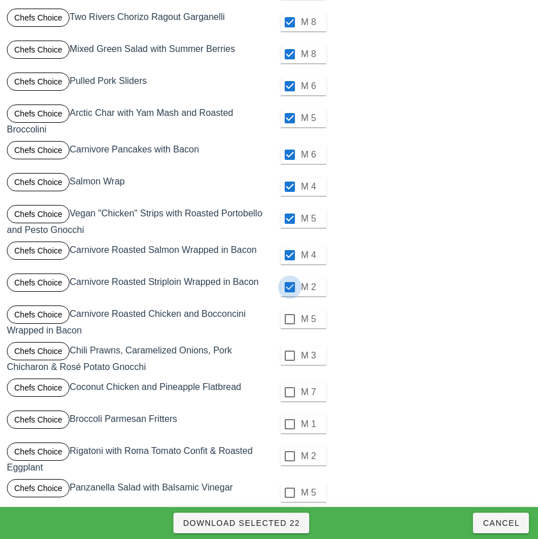
scroll to position [589, 0]
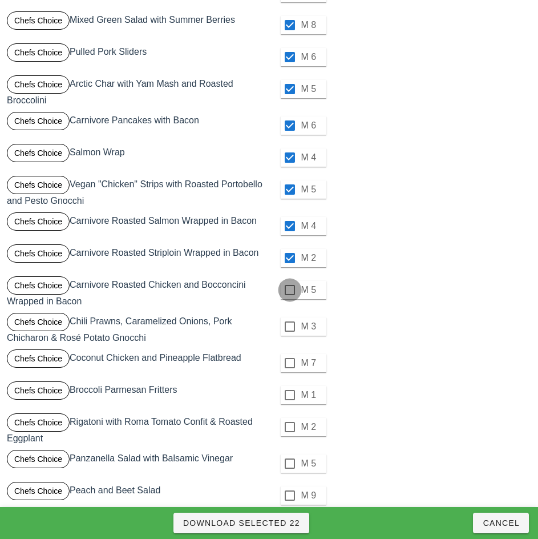
click at [289, 290] on div at bounding box center [289, 289] width 19 height 19
checkbox input "true"
click at [289, 325] on div at bounding box center [289, 326] width 19 height 19
checkbox input "true"
click at [289, 363] on div at bounding box center [289, 362] width 19 height 19
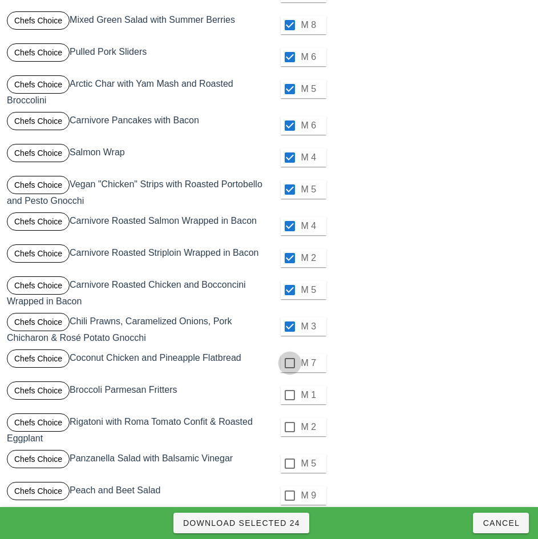
checkbox input "true"
click at [289, 395] on div at bounding box center [289, 394] width 19 height 19
checkbox input "true"
click at [289, 427] on div at bounding box center [289, 426] width 19 height 19
checkbox input "true"
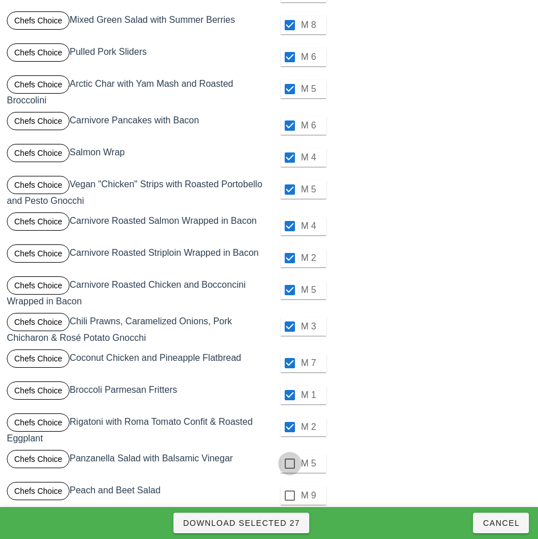
click at [289, 463] on div at bounding box center [289, 463] width 19 height 19
checkbox input "true"
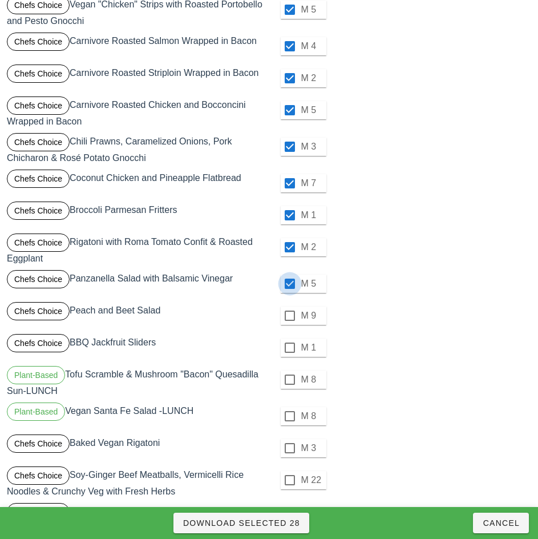
scroll to position [771, 0]
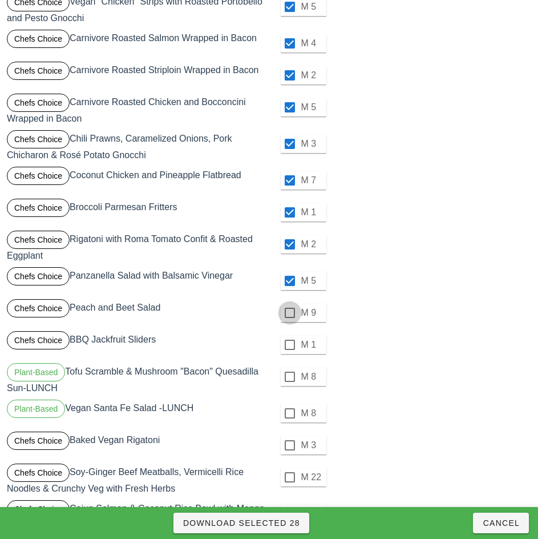
click at [289, 313] on div at bounding box center [289, 312] width 19 height 19
checkbox input "true"
click at [289, 345] on div at bounding box center [289, 344] width 19 height 19
checkbox input "true"
click at [289, 377] on div at bounding box center [289, 376] width 19 height 19
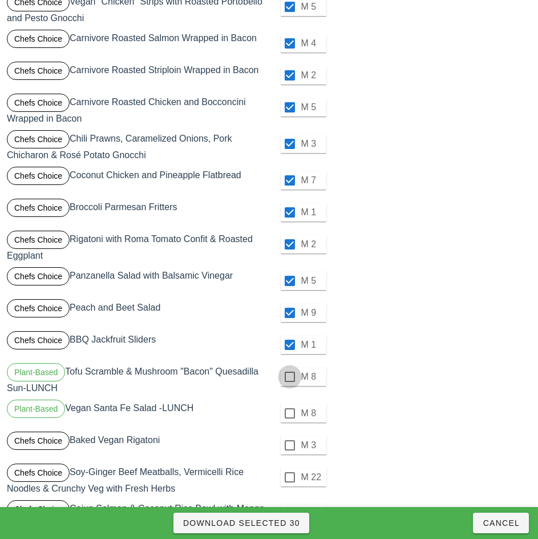
checkbox input "true"
click at [289, 413] on div at bounding box center [289, 412] width 19 height 19
checkbox input "true"
click at [289, 445] on div at bounding box center [289, 444] width 19 height 19
checkbox input "true"
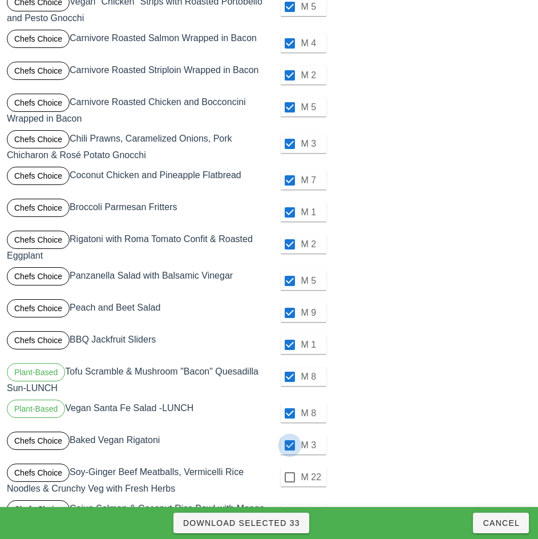
click at [289, 477] on div at bounding box center [289, 476] width 19 height 19
checkbox input "true"
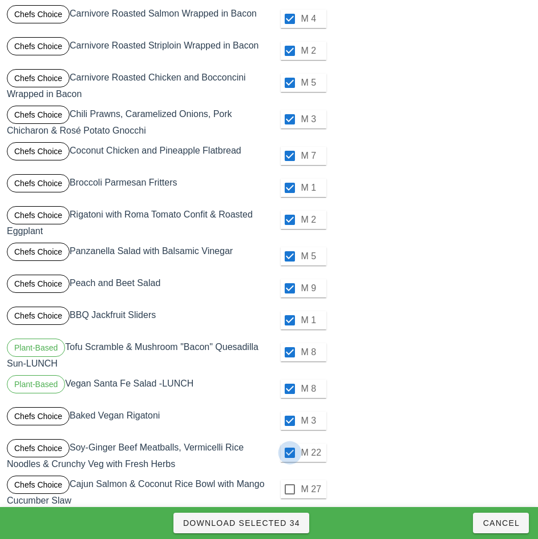
scroll to position [854, 0]
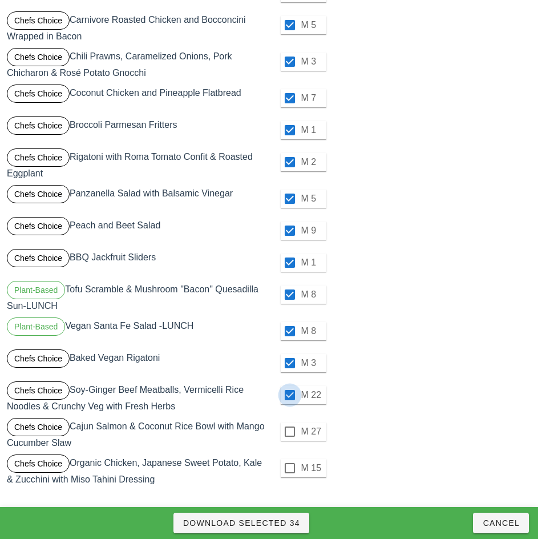
click at [290, 431] on div at bounding box center [289, 431] width 19 height 19
checkbox input "true"
click at [289, 468] on div at bounding box center [289, 467] width 19 height 19
checkbox input "true"
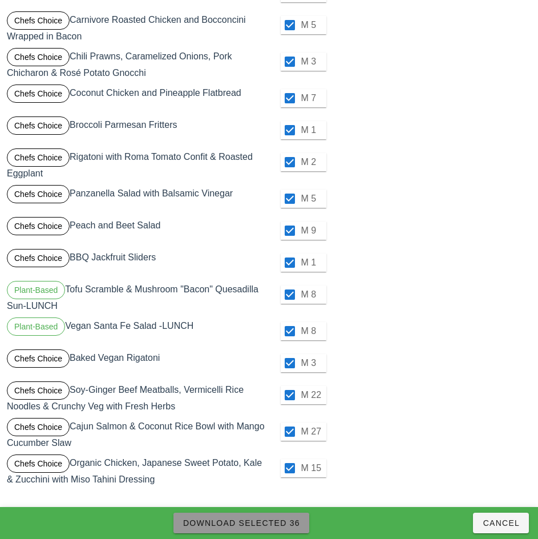
click at [286, 532] on button "Download Selected 36" at bounding box center [241, 522] width 136 height 21
checkbox input "false"
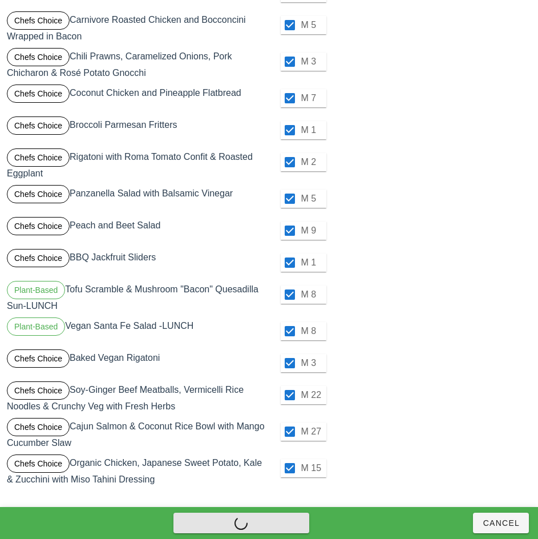
checkbox input "false"
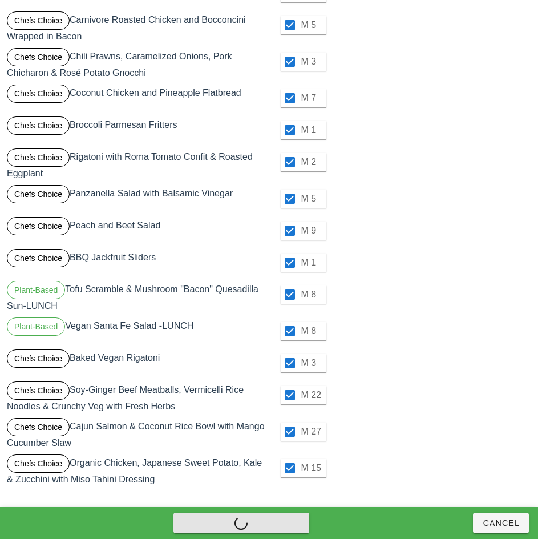
checkbox input "false"
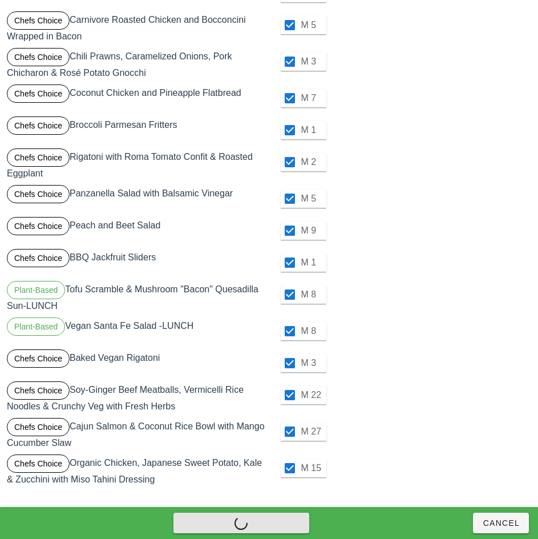
checkbox input "false"
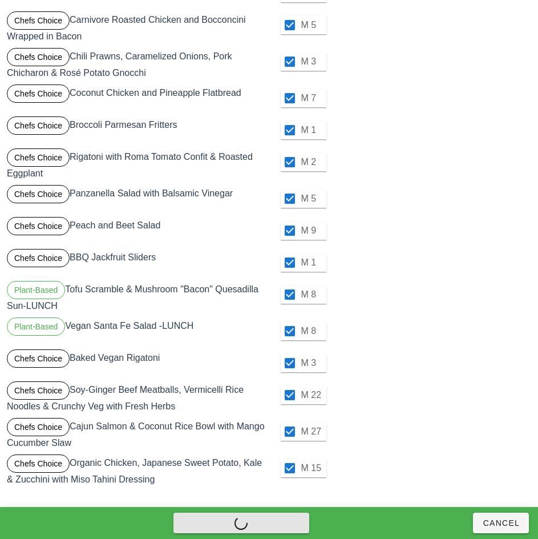
checkbox input "false"
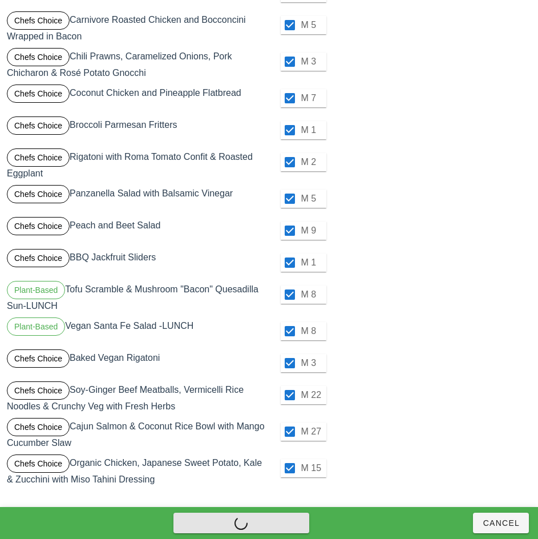
checkbox input "false"
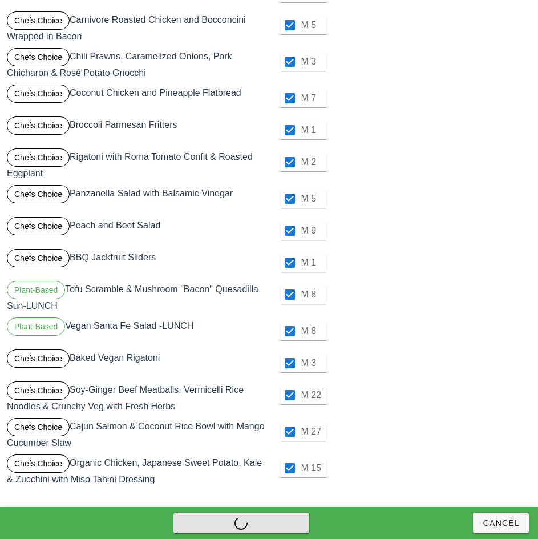
checkbox input "false"
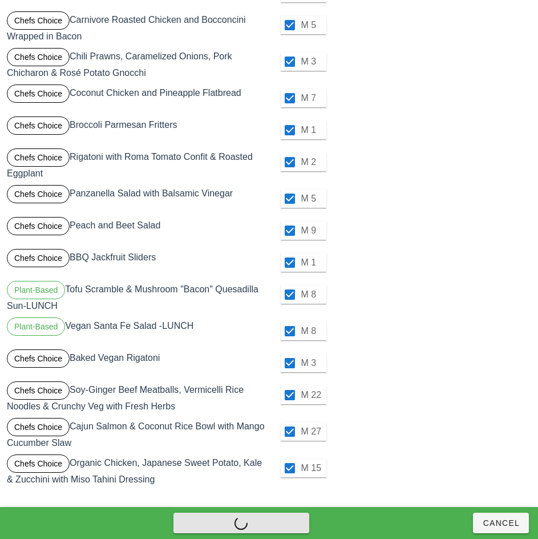
checkbox input "false"
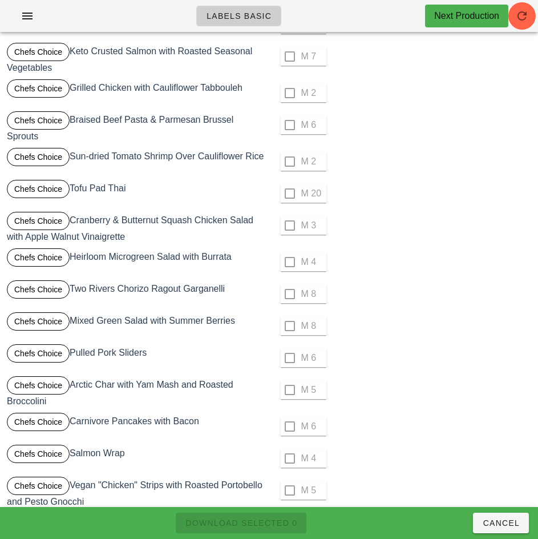
scroll to position [0, 0]
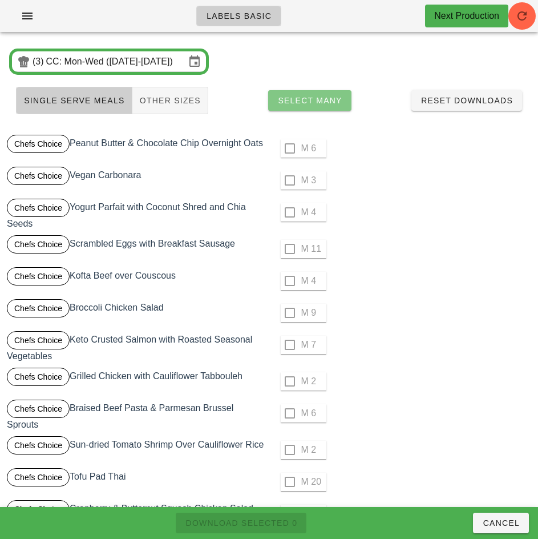
click at [326, 103] on span "Select Many" at bounding box center [309, 100] width 65 height 9
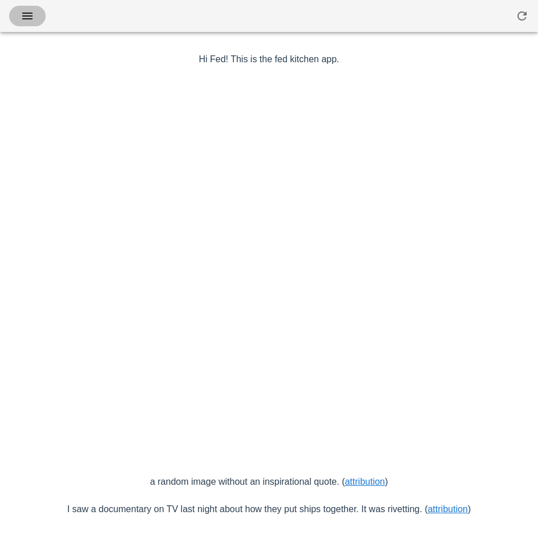
click at [25, 10] on icon "button" at bounding box center [28, 16] width 14 height 14
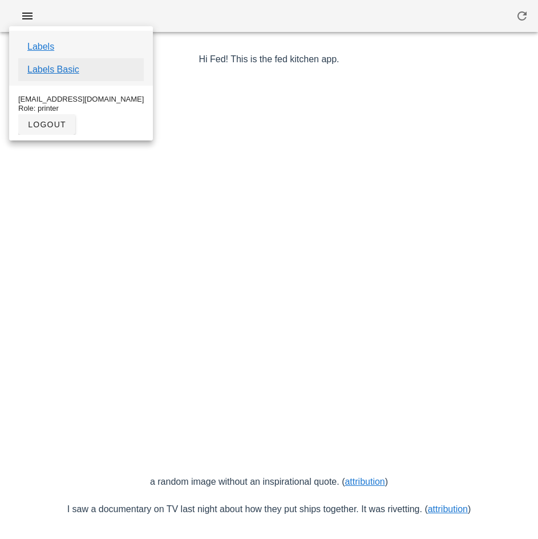
click at [70, 73] on link "Labels Basic" at bounding box center [53, 70] width 52 height 14
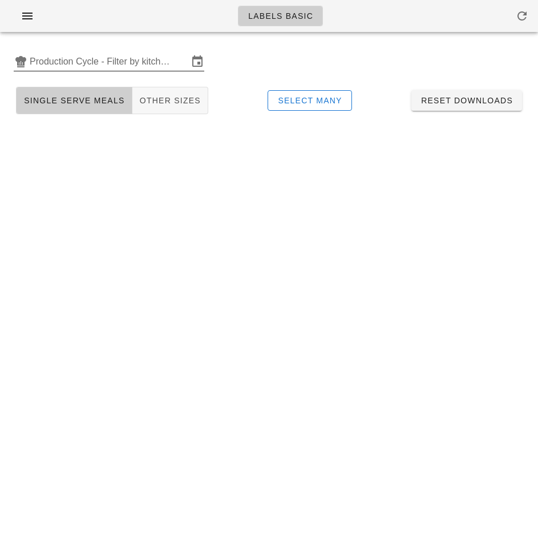
click at [100, 62] on input "Production Cycle - Filter by kitchen production schedules" at bounding box center [109, 61] width 159 height 18
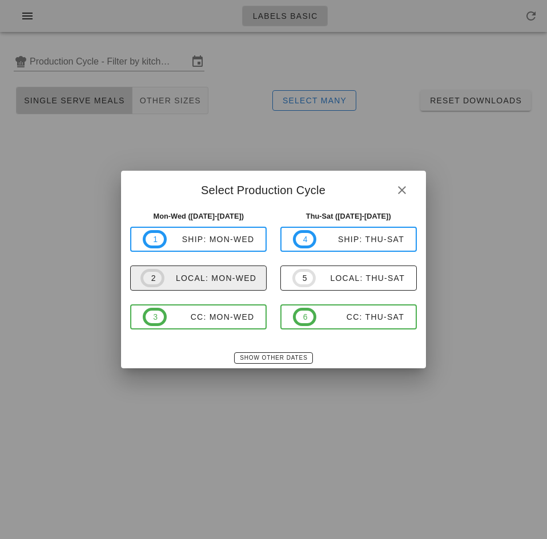
click at [234, 278] on div "local: Mon-Wed" at bounding box center [210, 277] width 92 height 9
type input "local: Mon-Wed (Sep 22-Sep 24)"
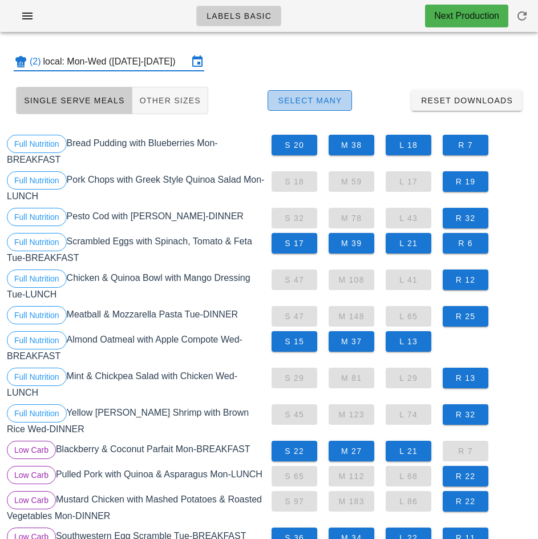
click at [321, 103] on span "Select Many" at bounding box center [309, 100] width 65 height 9
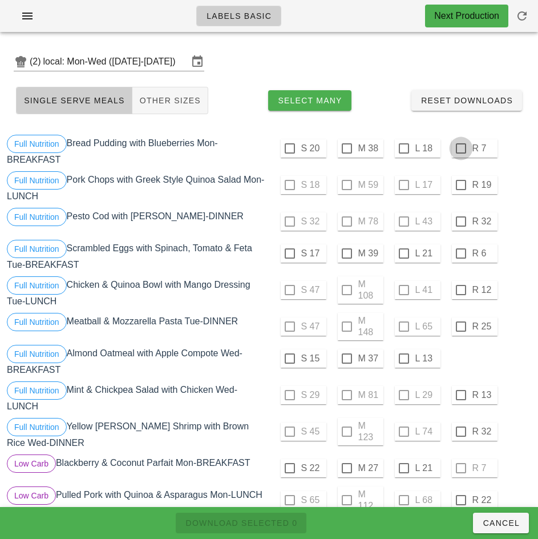
click at [460, 148] on div at bounding box center [460, 148] width 19 height 19
checkbox input "true"
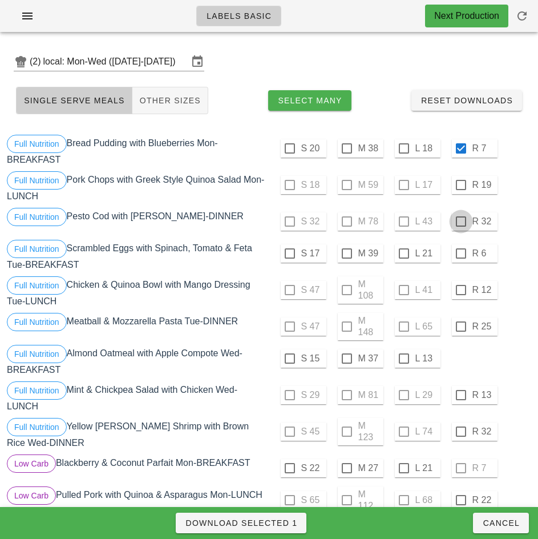
click at [461, 187] on div at bounding box center [460, 184] width 19 height 19
click at [460, 221] on div at bounding box center [460, 221] width 19 height 19
checkbox input "true"
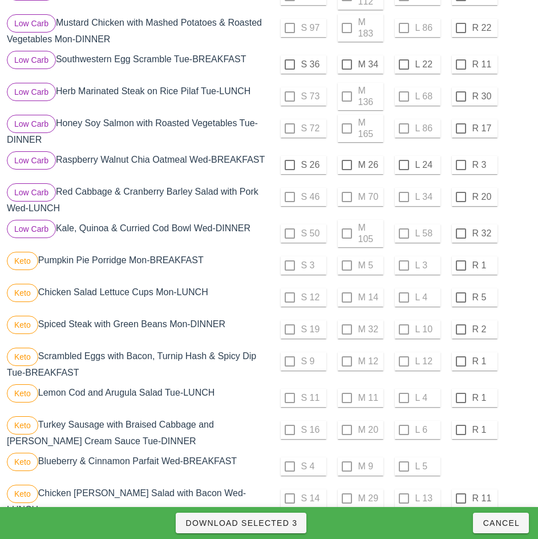
scroll to position [508, 0]
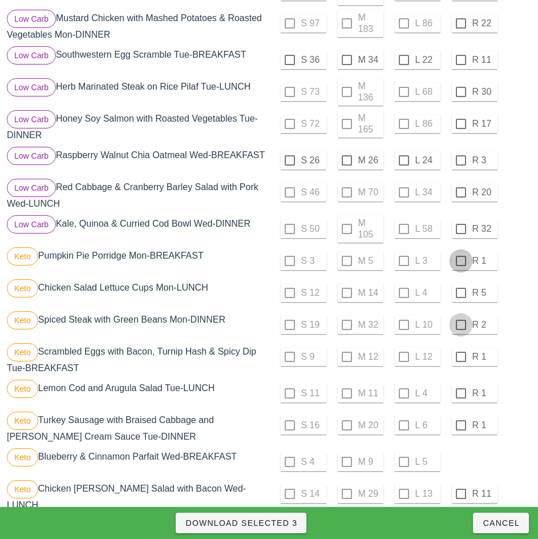
click at [460, 265] on div at bounding box center [460, 260] width 19 height 19
click at [460, 297] on div at bounding box center [460, 292] width 19 height 19
click at [460, 329] on div at bounding box center [460, 324] width 19 height 19
checkbox input "true"
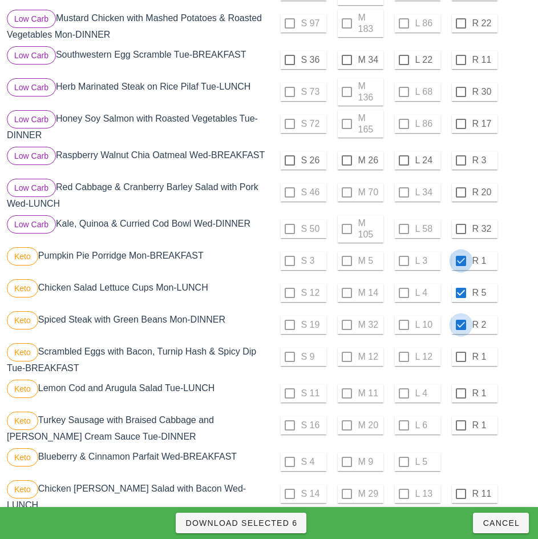
checkbox input "true"
click at [512, 370] on div "S 9 M 12 L 12 R 1" at bounding box center [402, 356] width 260 height 27
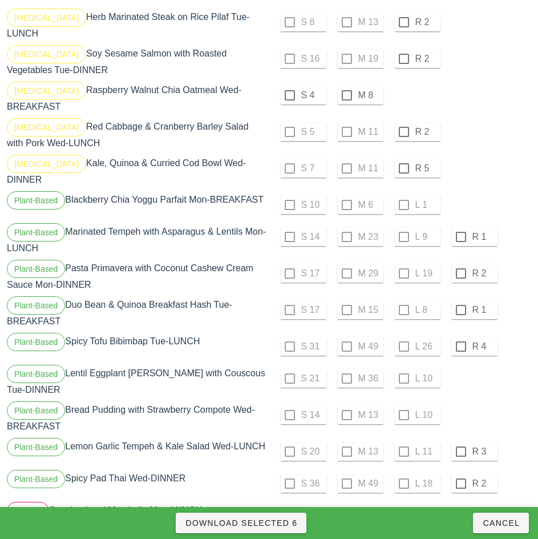
scroll to position [1195, 0]
click at [456, 227] on div at bounding box center [460, 236] width 19 height 19
click at [460, 263] on div at bounding box center [460, 272] width 19 height 19
checkbox input "true"
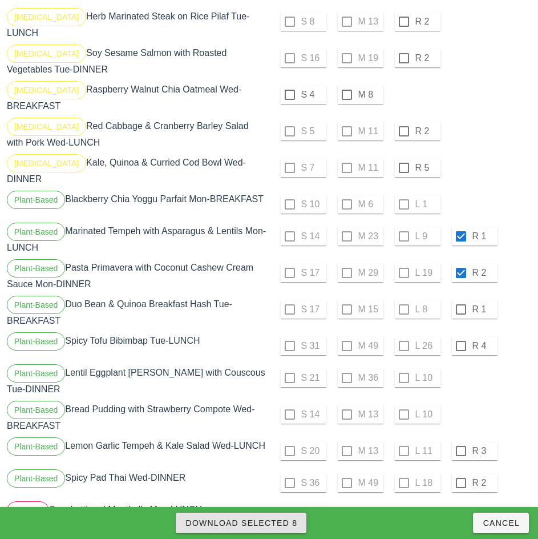
click at [287, 521] on span "Download Selected 8" at bounding box center [241, 522] width 112 height 9
checkbox input "false"
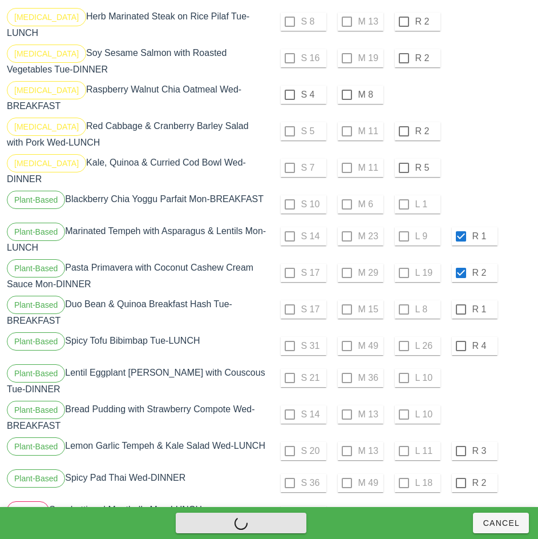
checkbox input "false"
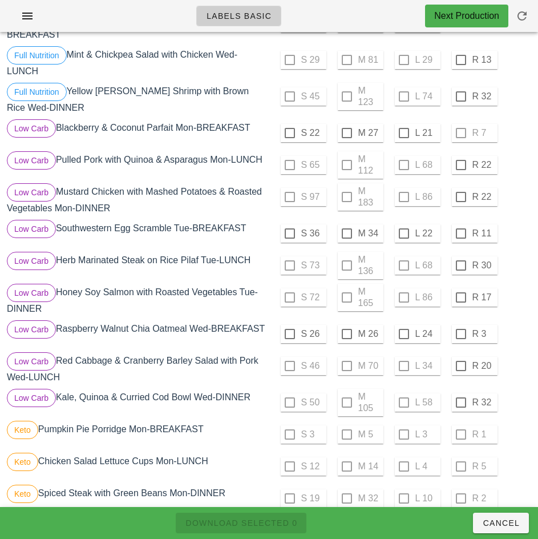
scroll to position [331, 0]
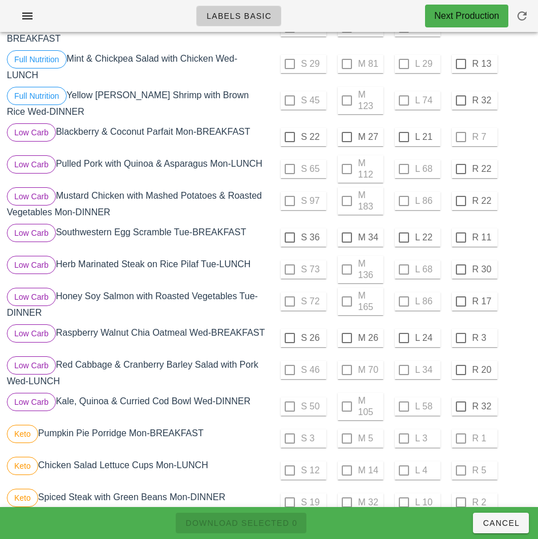
click at [462, 141] on div "S 22 M 27 L 21 R 7" at bounding box center [402, 136] width 260 height 27
click at [454, 161] on div at bounding box center [460, 168] width 19 height 19
click at [460, 171] on div at bounding box center [460, 168] width 19 height 19
click at [460, 201] on div at bounding box center [460, 200] width 19 height 19
checkbox input "false"
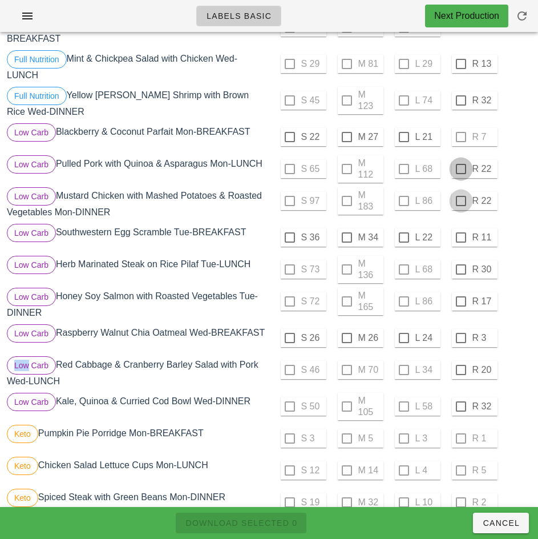
checkbox input "true"
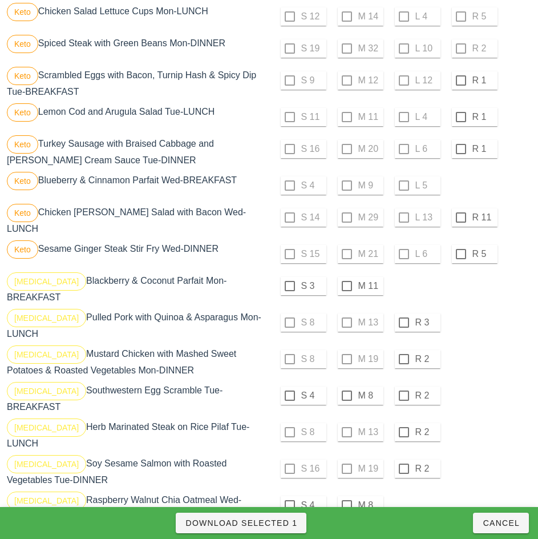
scroll to position [786, 0]
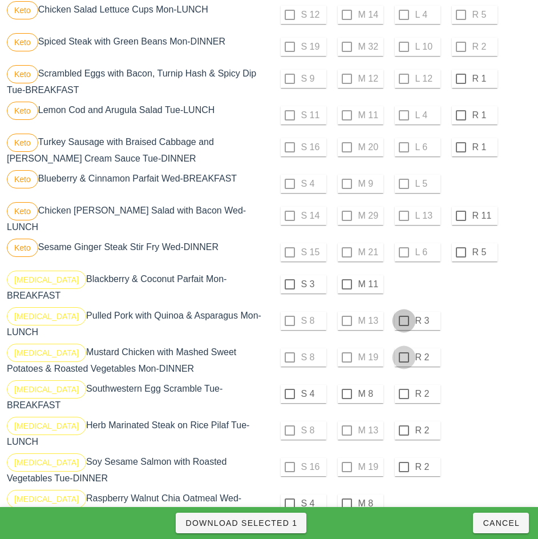
click at [403, 317] on div at bounding box center [403, 320] width 19 height 19
click at [405, 348] on div at bounding box center [403, 356] width 19 height 19
checkbox input "true"
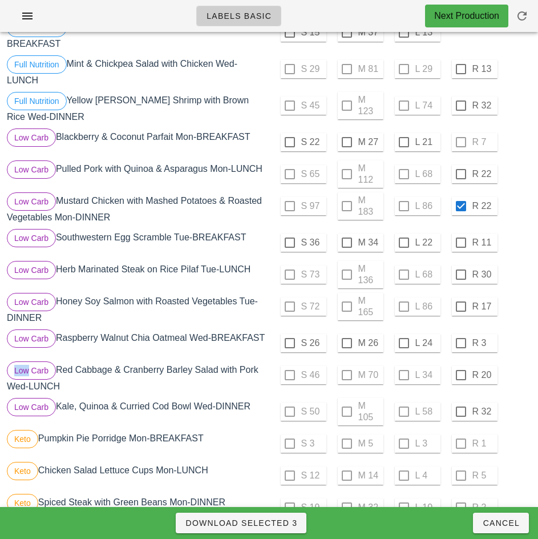
scroll to position [324, 0]
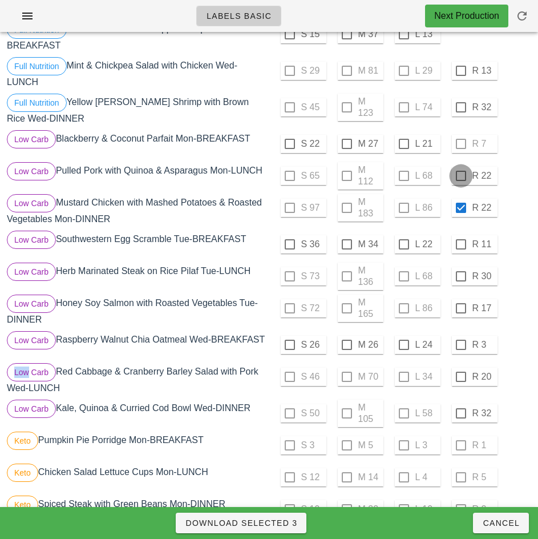
click at [461, 175] on div at bounding box center [460, 175] width 19 height 19
click at [288, 525] on span "Download Selected 4" at bounding box center [241, 522] width 112 height 9
checkbox input "false"
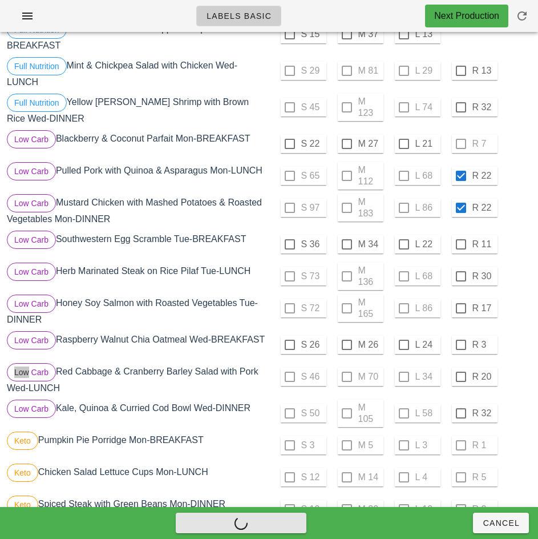
checkbox input "false"
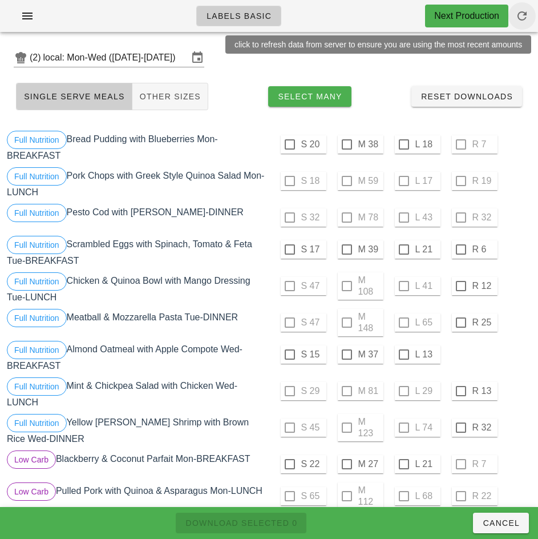
scroll to position [0, 0]
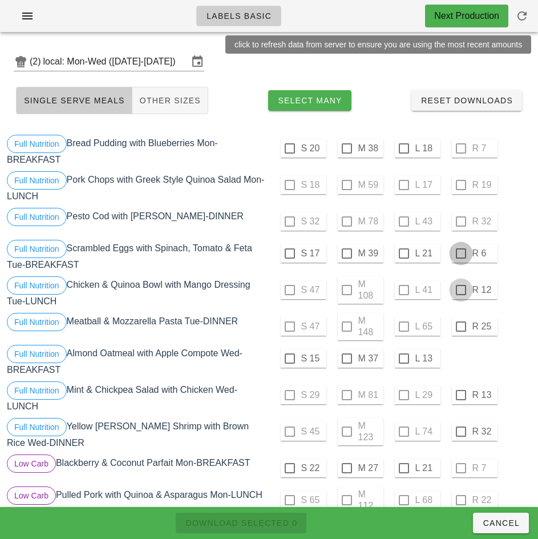
click at [460, 253] on div at bounding box center [460, 253] width 19 height 19
click at [460, 290] on div at bounding box center [460, 289] width 19 height 19
checkbox input "true"
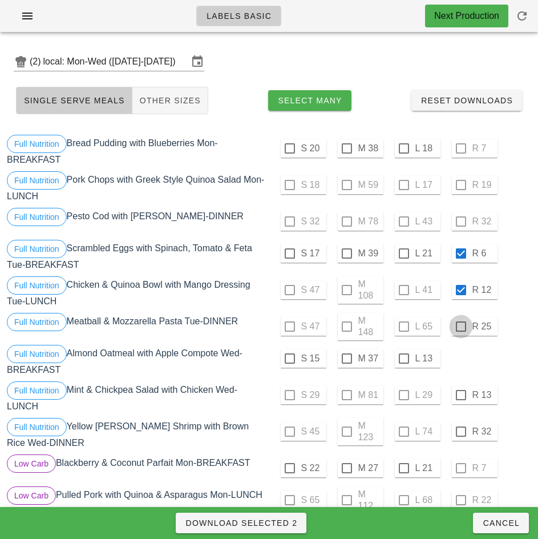
click at [460, 326] on div at bounding box center [460, 326] width 19 height 19
checkbox input "true"
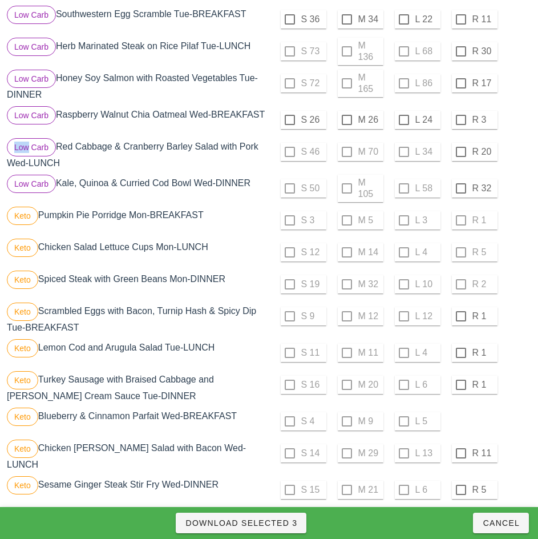
scroll to position [564, 0]
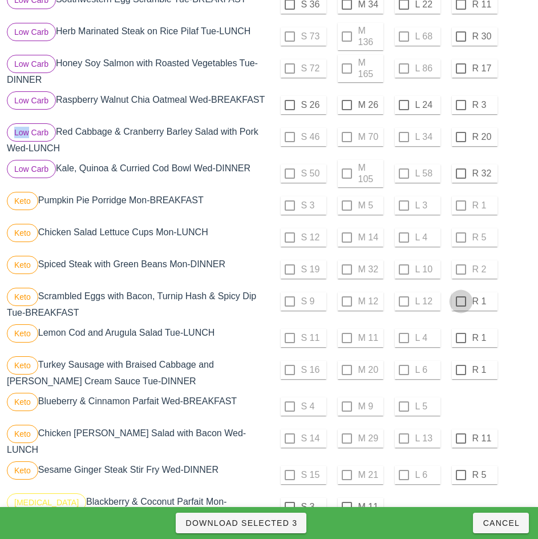
click at [460, 306] on div at bounding box center [460, 301] width 19 height 19
checkbox input "true"
click at [460, 342] on div at bounding box center [460, 337] width 19 height 19
checkbox input "true"
click at [460, 374] on div at bounding box center [460, 369] width 19 height 19
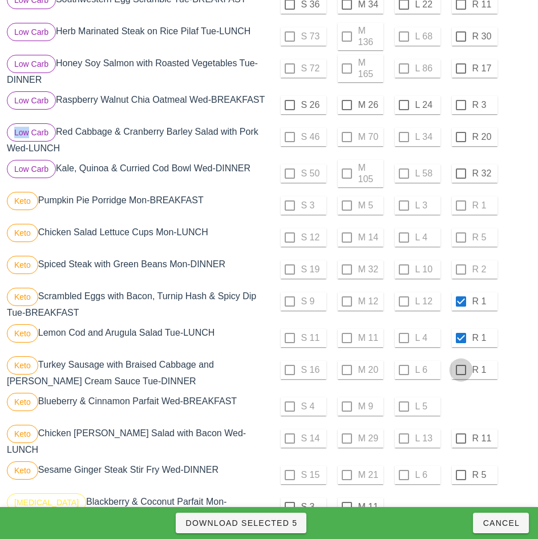
checkbox input "true"
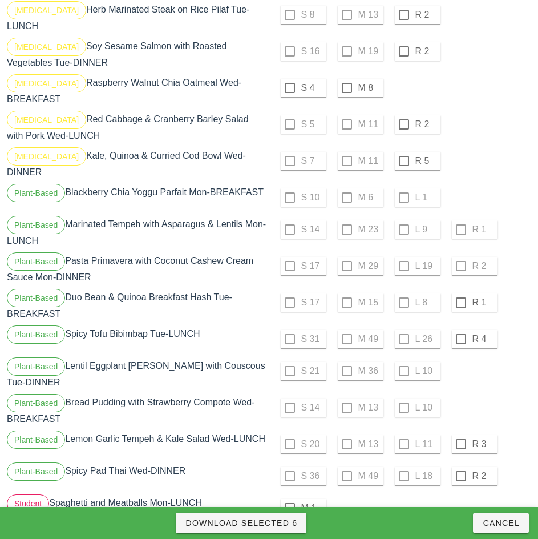
scroll to position [1206, 0]
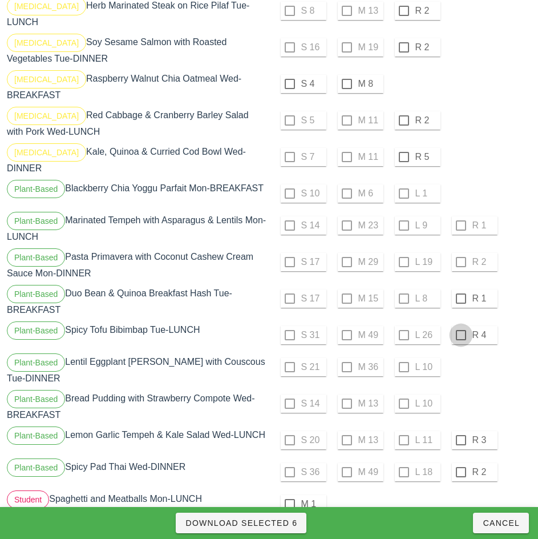
click at [462, 289] on div at bounding box center [460, 298] width 19 height 19
click at [460, 325] on div at bounding box center [460, 334] width 19 height 19
checkbox input "true"
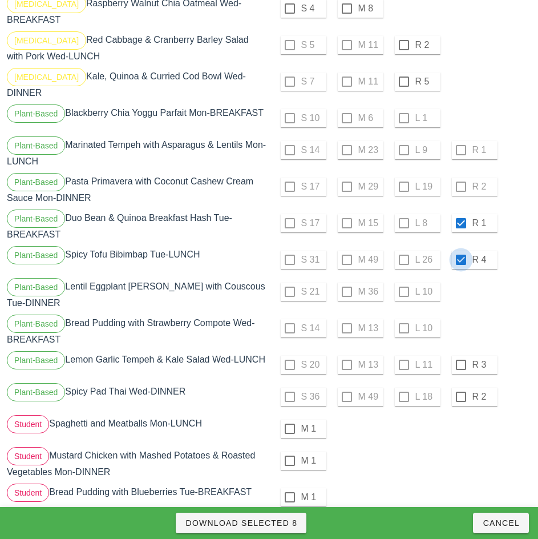
scroll to position [1282, 0]
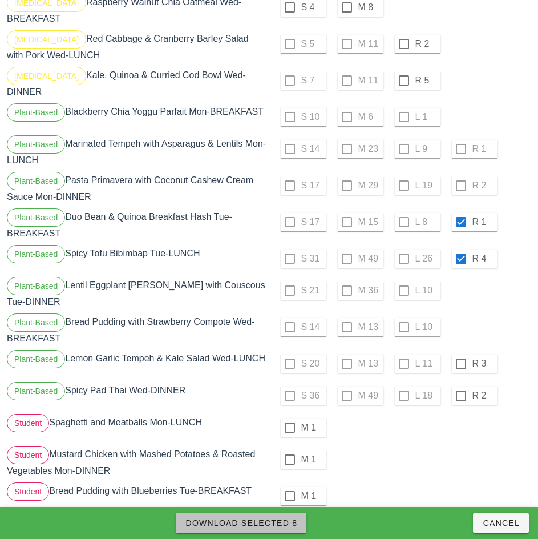
click at [290, 523] on span "Download Selected 8" at bounding box center [241, 522] width 112 height 9
checkbox input "false"
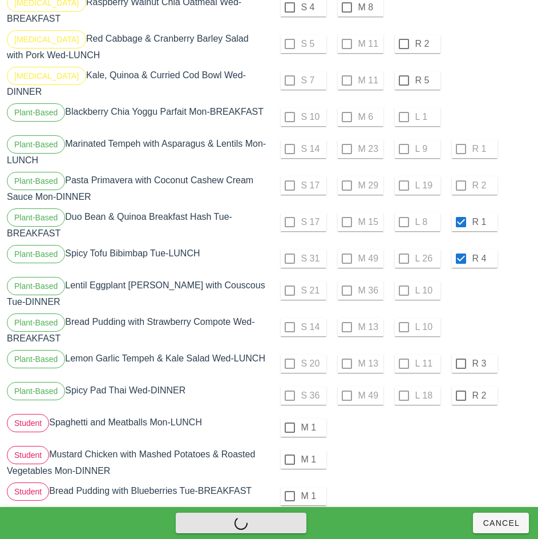
checkbox input "false"
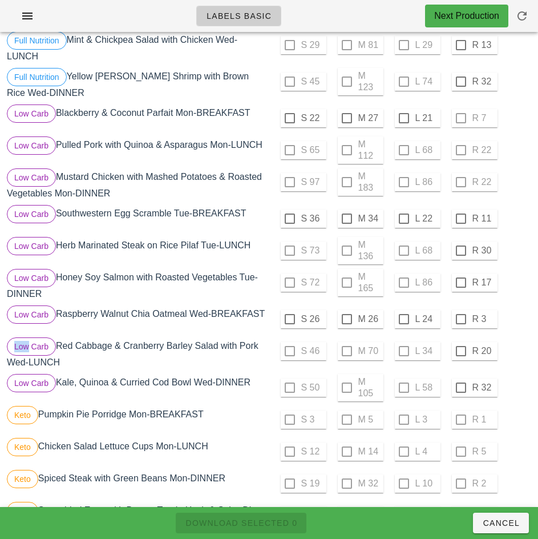
scroll to position [343, 0]
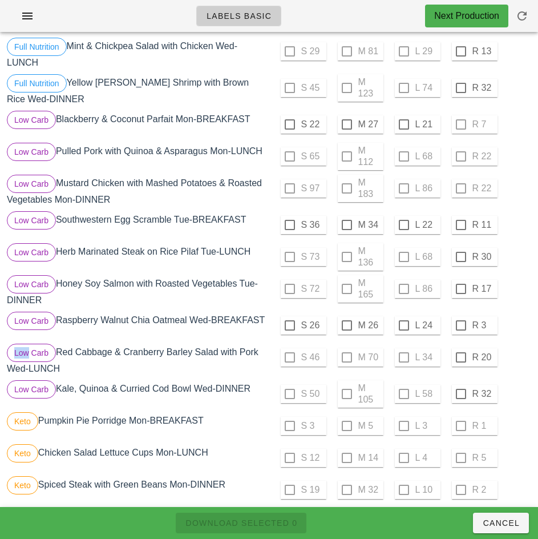
click at [460, 225] on div at bounding box center [460, 224] width 19 height 19
click at [460, 257] on div at bounding box center [460, 256] width 19 height 19
click at [460, 289] on div at bounding box center [460, 288] width 19 height 19
checkbox input "true"
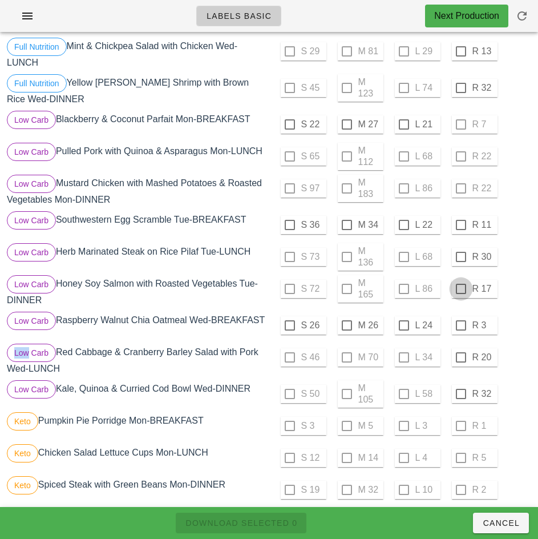
checkbox input "true"
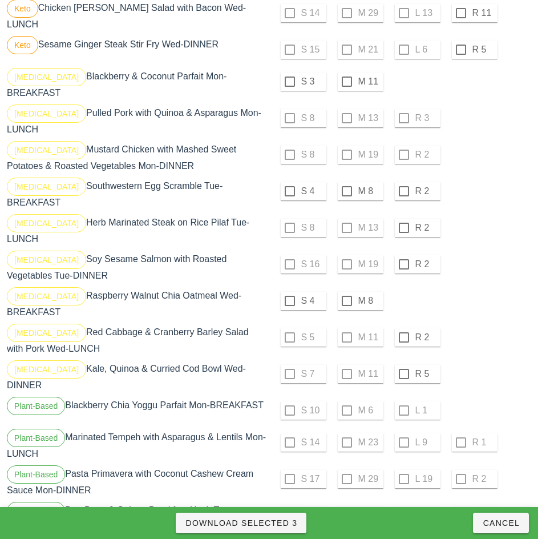
scroll to position [997, 0]
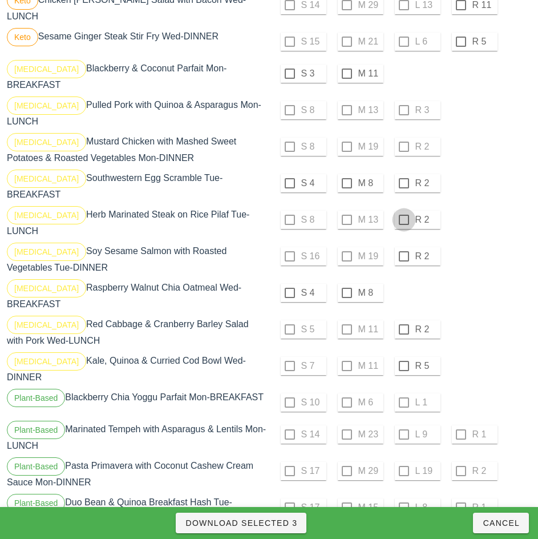
click at [403, 174] on div at bounding box center [403, 182] width 19 height 19
click at [405, 210] on div at bounding box center [403, 219] width 19 height 19
checkbox input "true"
click at [403, 246] on div at bounding box center [403, 255] width 19 height 19
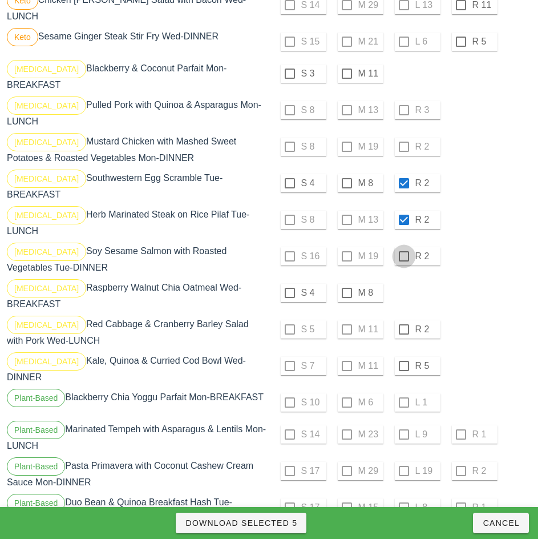
checkbox input "true"
click at [270, 523] on span "Download Selected 6" at bounding box center [241, 522] width 112 height 9
checkbox input "false"
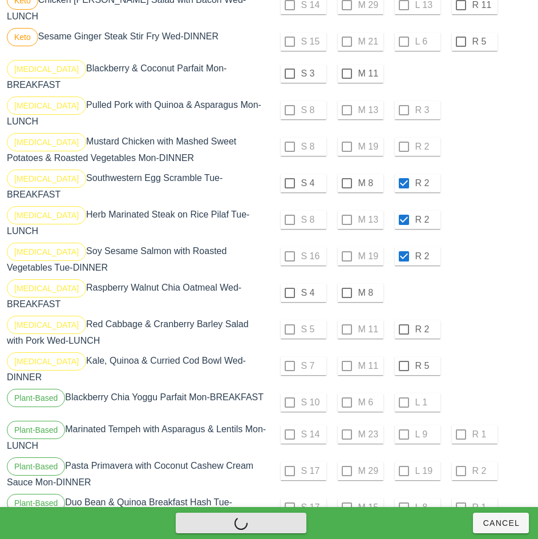
checkbox input "false"
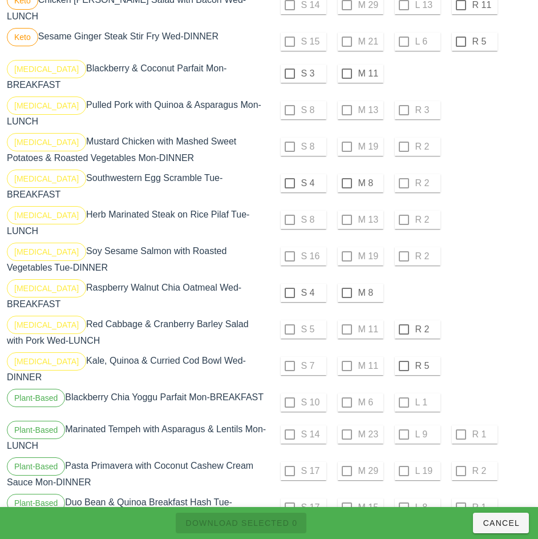
click at [488, 289] on div "S 4 M 8" at bounding box center [401, 295] width 265 height 37
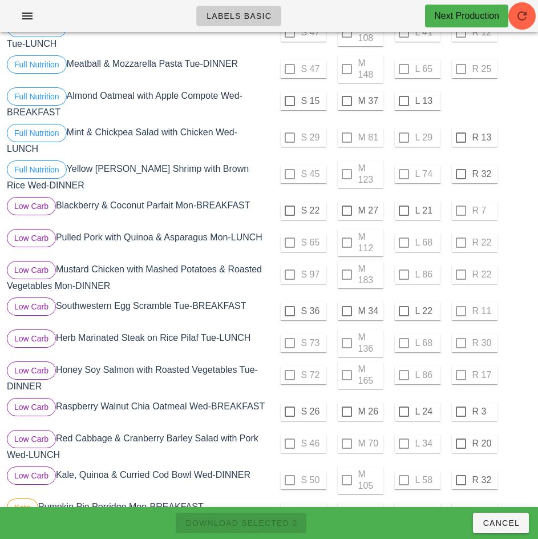
scroll to position [254, 0]
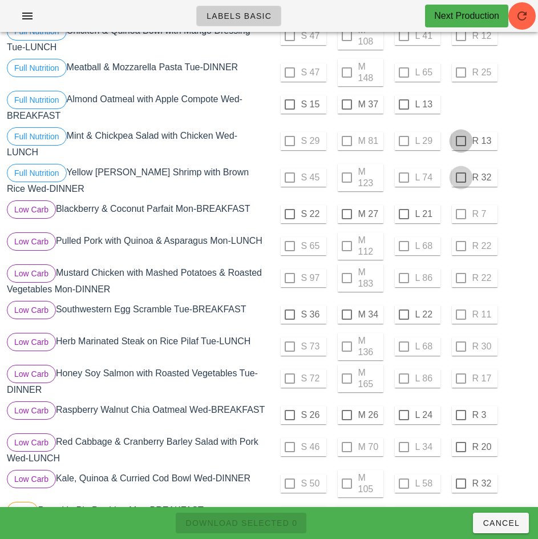
click at [460, 140] on div at bounding box center [460, 140] width 19 height 19
click at [460, 177] on div at bounding box center [460, 177] width 19 height 19
checkbox input "true"
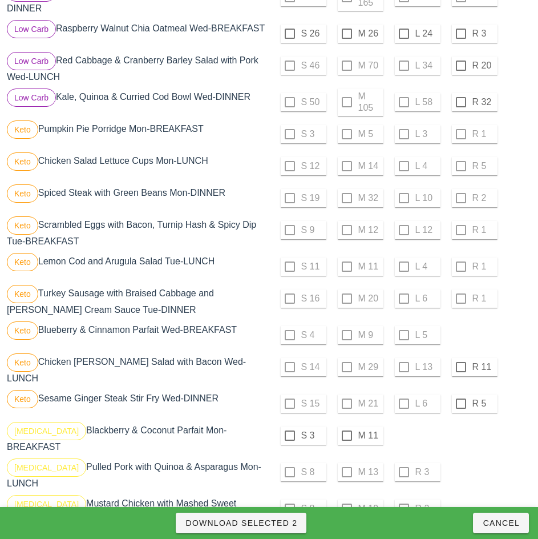
scroll to position [661, 0]
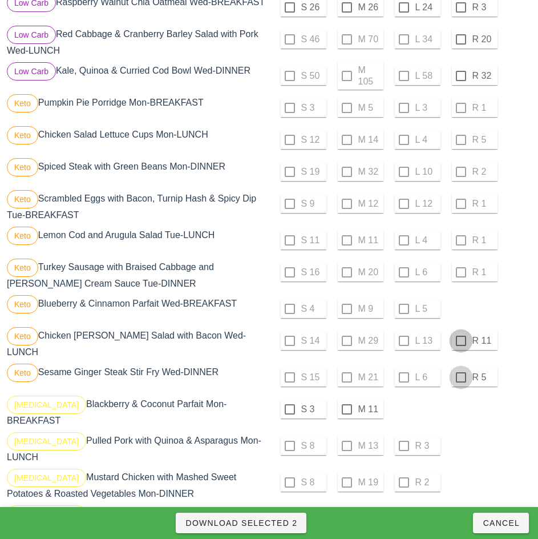
click at [459, 345] on div at bounding box center [460, 340] width 19 height 19
click at [460, 377] on div at bounding box center [460, 376] width 19 height 19
checkbox input "true"
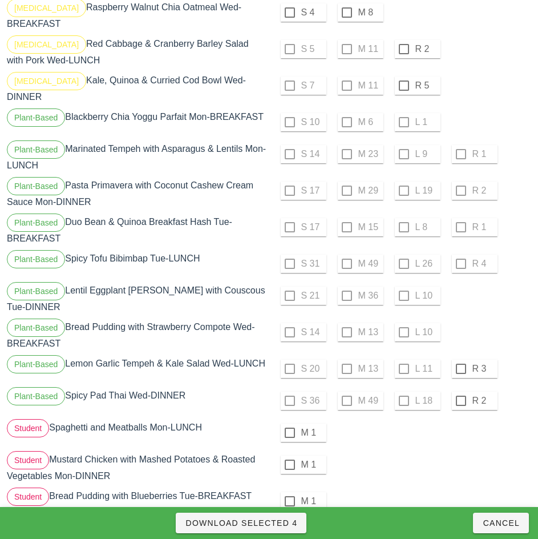
scroll to position [1283, 0]
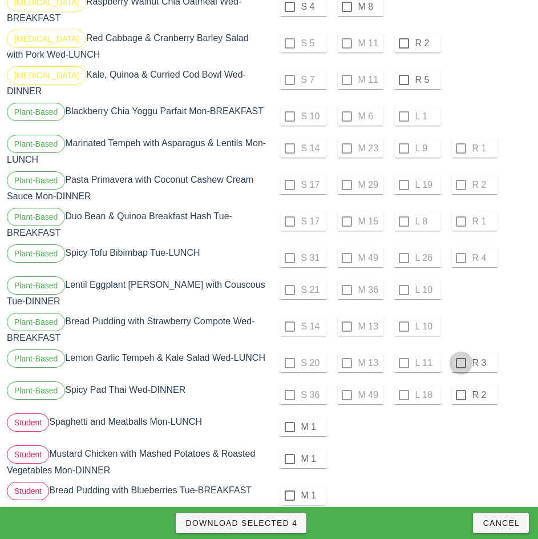
click at [460, 353] on div at bounding box center [460, 362] width 19 height 19
checkbox input "true"
click at [460, 385] on div at bounding box center [460, 394] width 19 height 19
checkbox input "true"
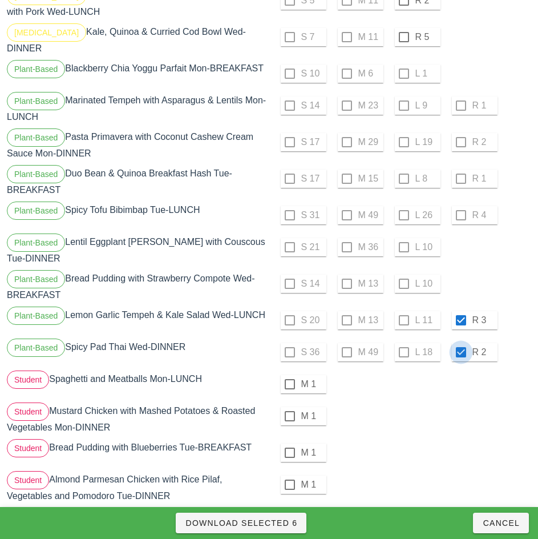
scroll to position [1356, 0]
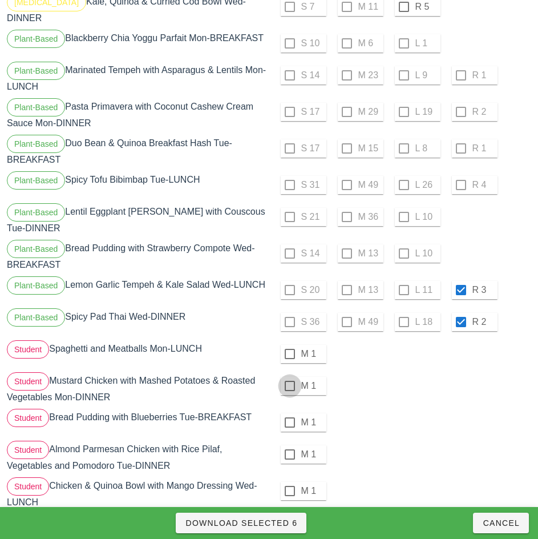
click at [289, 344] on div at bounding box center [289, 353] width 19 height 19
click at [289, 376] on div at bounding box center [289, 385] width 19 height 19
checkbox input "true"
click at [289, 413] on div at bounding box center [289, 422] width 19 height 19
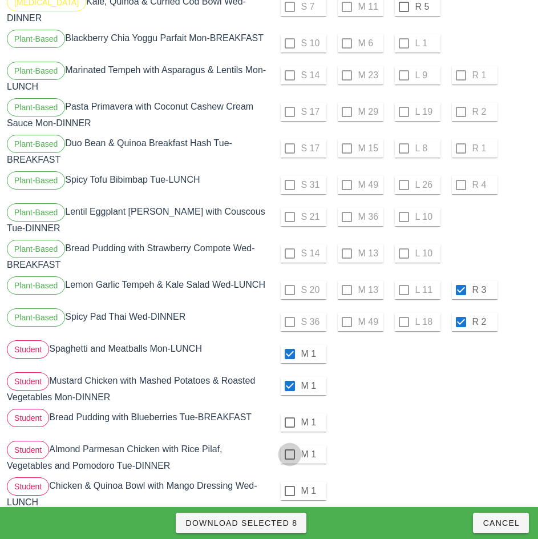
click at [289, 444] on div at bounding box center [289, 453] width 19 height 19
checkbox input "true"
click at [289, 481] on div at bounding box center [289, 490] width 19 height 19
checkbox input "true"
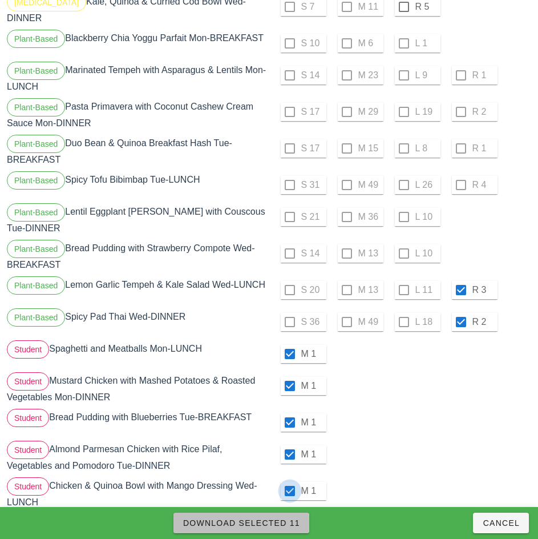
click at [287, 521] on span "Download Selected 11" at bounding box center [242, 522] width 118 height 9
checkbox input "false"
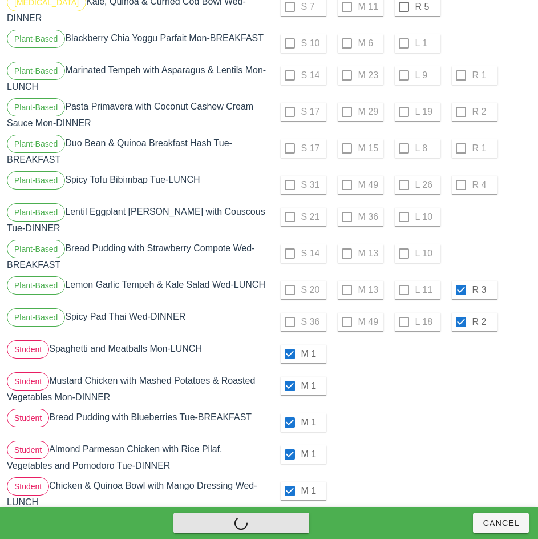
checkbox input "false"
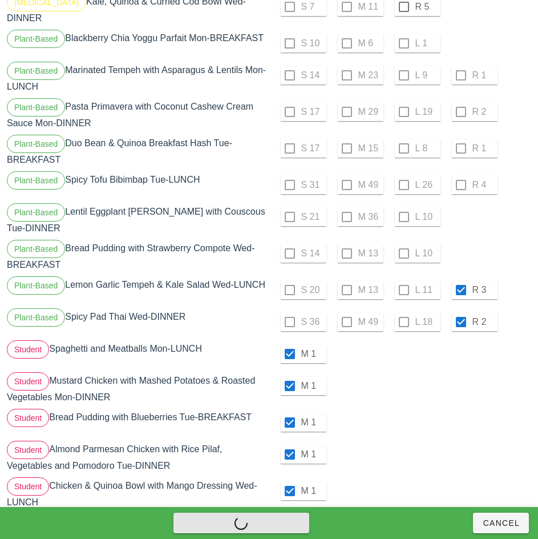
checkbox input "false"
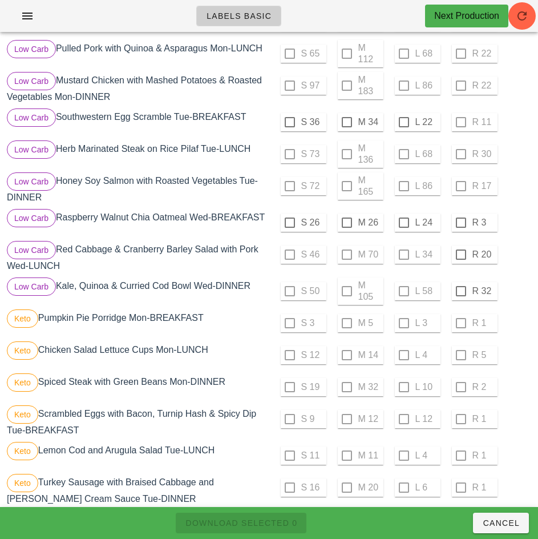
scroll to position [446, 0]
click at [460, 223] on div at bounding box center [460, 222] width 19 height 19
click at [460, 260] on div at bounding box center [460, 254] width 19 height 19
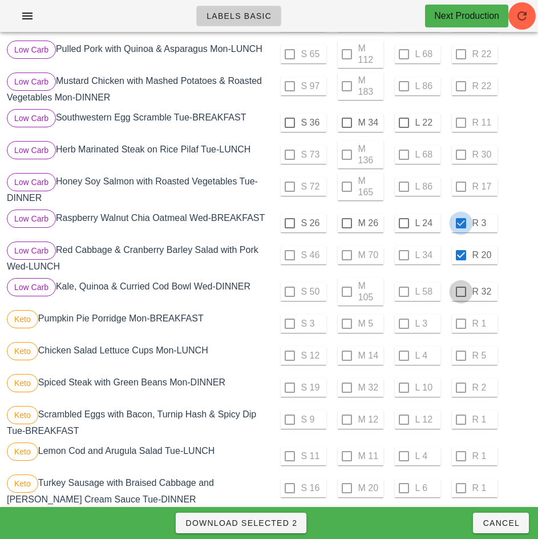
click at [460, 296] on div at bounding box center [460, 291] width 19 height 19
checkbox input "true"
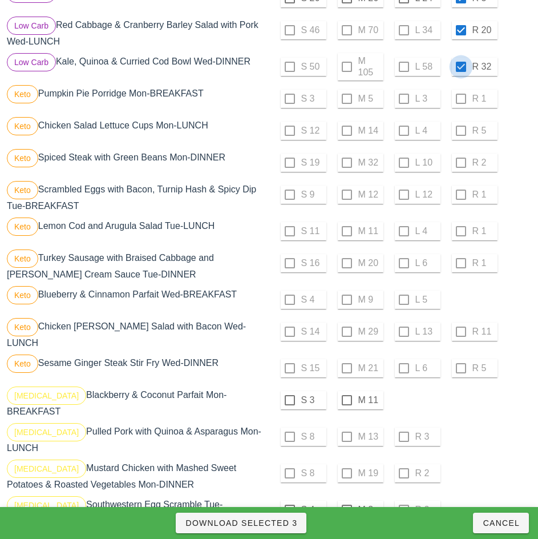
scroll to position [678, 0]
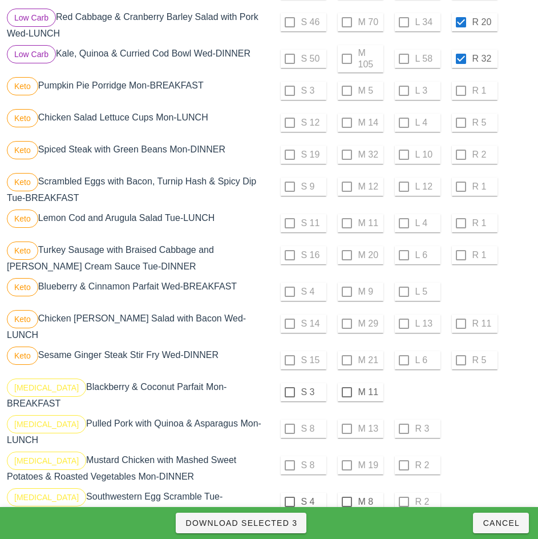
click at [460, 333] on div "S 14 M 29 L 13 R 11" at bounding box center [402, 323] width 260 height 27
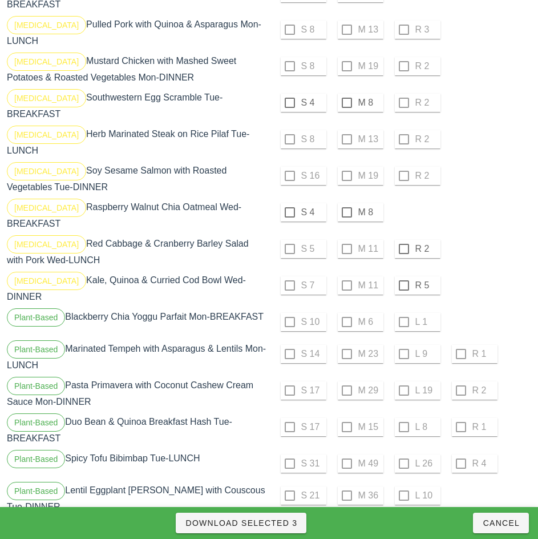
scroll to position [1079, 0]
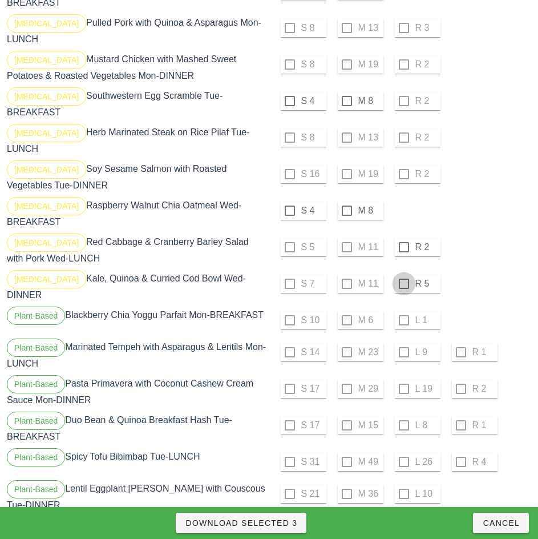
click at [403, 237] on div at bounding box center [403, 246] width 19 height 19
click at [403, 274] on div at bounding box center [403, 283] width 19 height 19
checkbox input "true"
click at [285, 525] on span "Download Selected 5" at bounding box center [241, 522] width 112 height 9
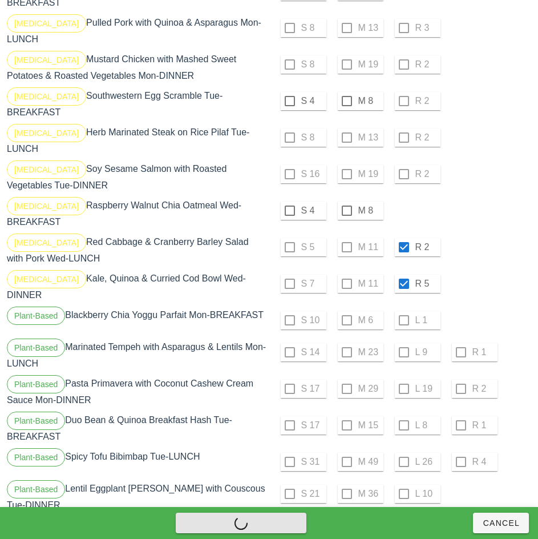
checkbox input "false"
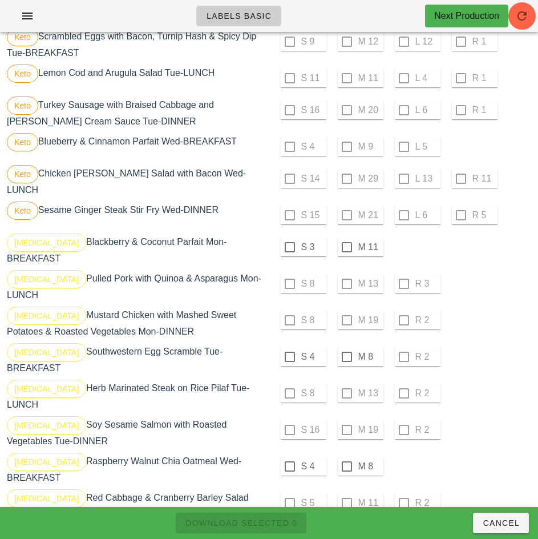
scroll to position [822, 0]
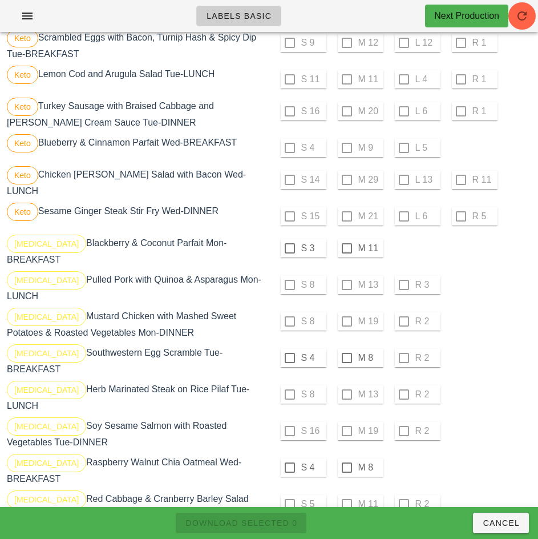
click at [254, 175] on div "Keto Chicken Cobb Salad with Bacon Wed-LUNCH" at bounding box center [137, 182] width 265 height 37
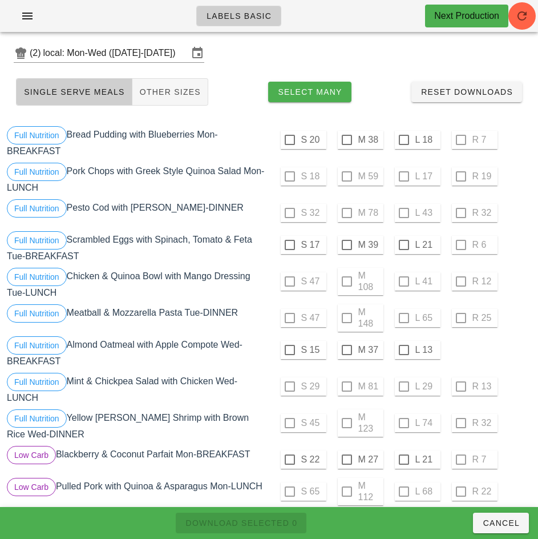
scroll to position [0, 0]
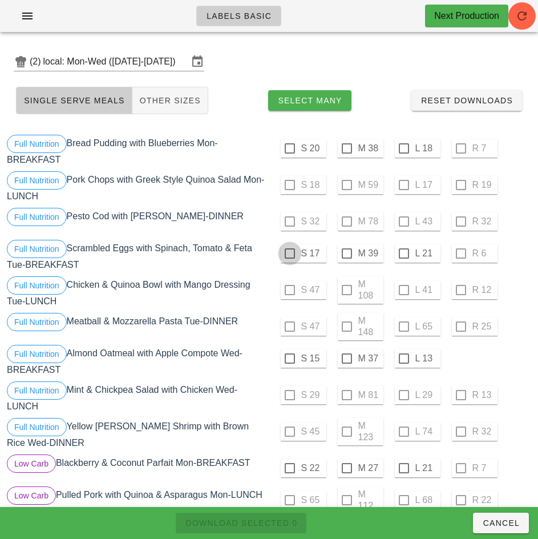
click at [289, 148] on div at bounding box center [289, 148] width 19 height 19
click at [288, 254] on div at bounding box center [289, 253] width 19 height 19
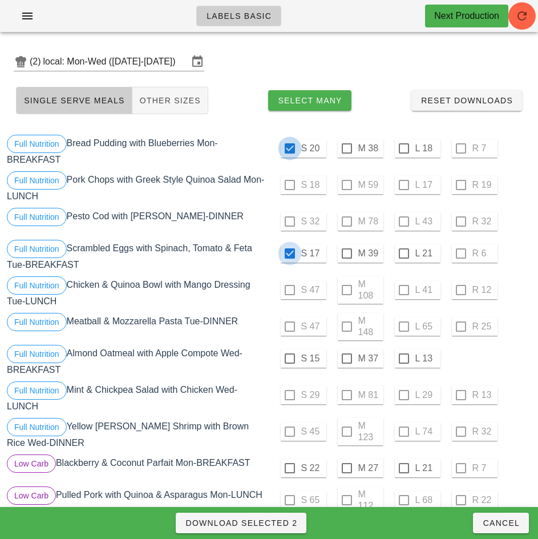
checkbox input "true"
click at [289, 358] on div at bounding box center [289, 358] width 19 height 19
checkbox input "true"
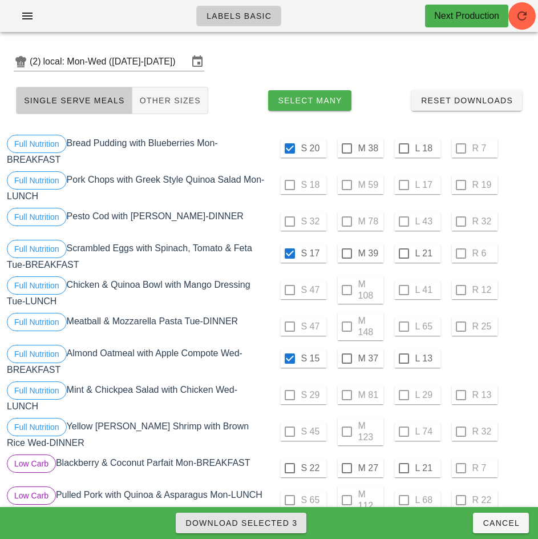
click at [284, 525] on span "Download Selected 3" at bounding box center [241, 522] width 112 height 9
checkbox input "false"
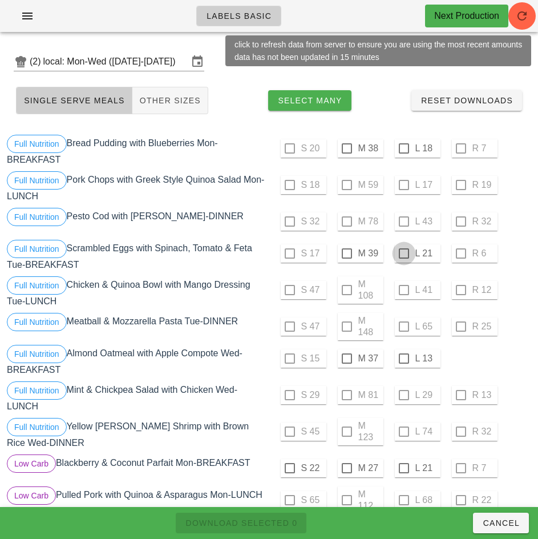
click at [403, 148] on div at bounding box center [403, 148] width 19 height 19
click at [405, 254] on div at bounding box center [403, 253] width 19 height 19
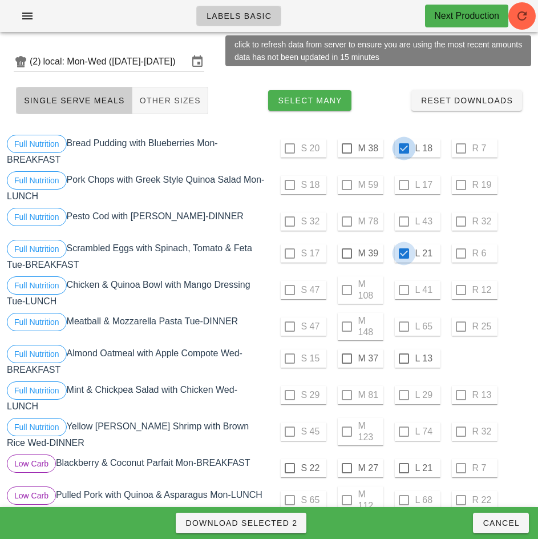
checkbox input "true"
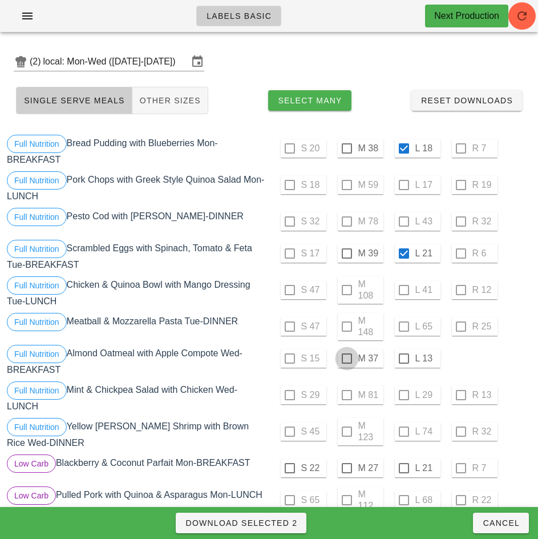
click at [345, 359] on div at bounding box center [346, 358] width 19 height 19
checkbox input "true"
click at [274, 526] on span "Download Selected 3" at bounding box center [241, 522] width 112 height 9
checkbox input "false"
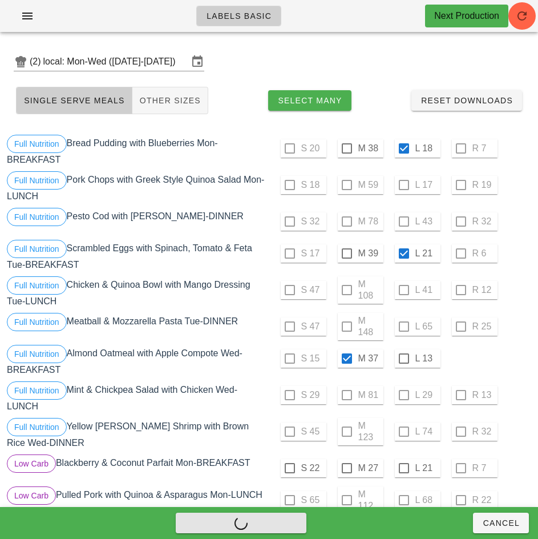
checkbox input "false"
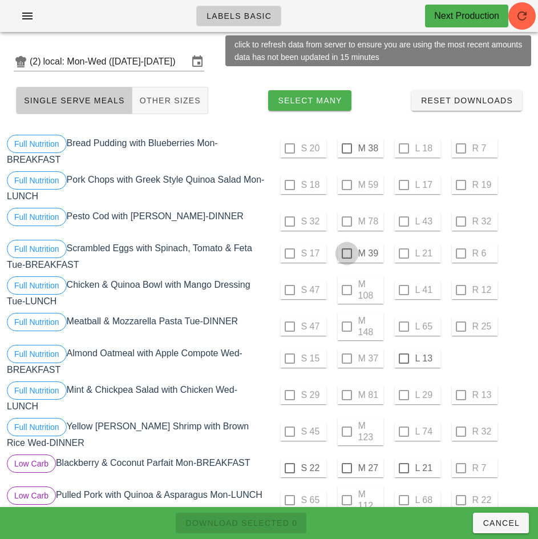
click at [346, 148] on div at bounding box center [346, 148] width 19 height 19
click at [346, 253] on div at bounding box center [346, 253] width 19 height 19
checkbox input "true"
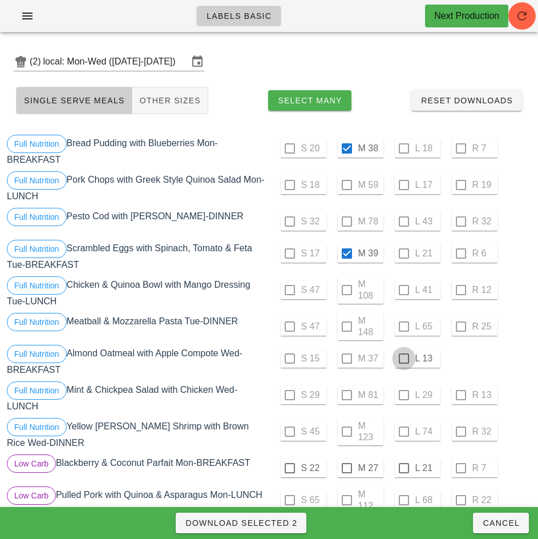
click at [403, 358] on div at bounding box center [403, 358] width 19 height 19
checkbox input "true"
click at [284, 523] on span "Download Selected 3" at bounding box center [241, 522] width 112 height 9
checkbox input "false"
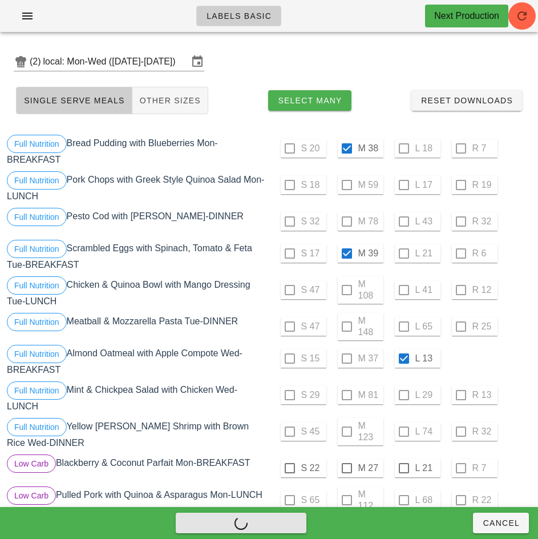
checkbox input "false"
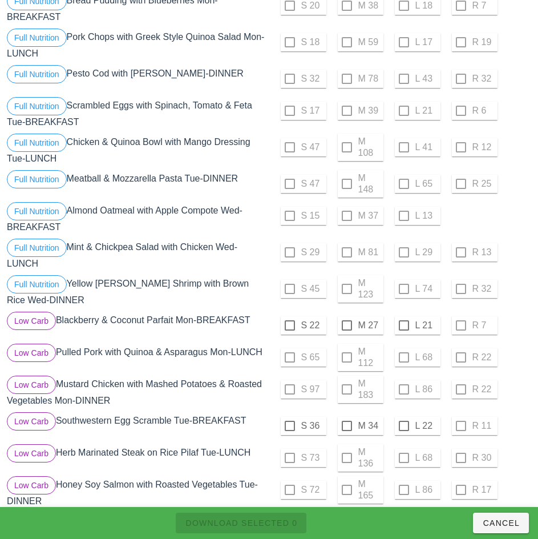
scroll to position [177, 0]
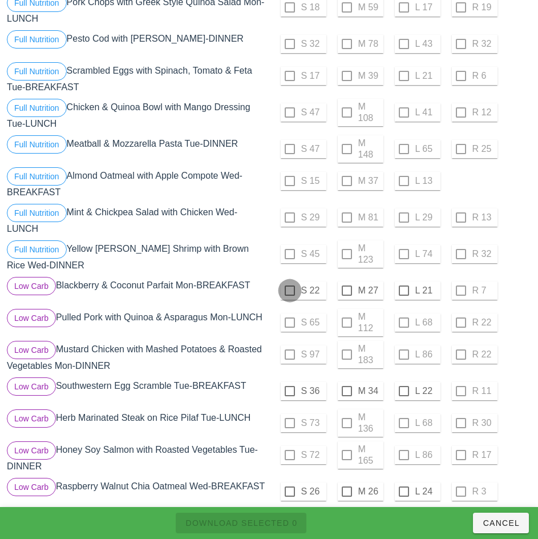
click at [289, 290] on div at bounding box center [289, 290] width 19 height 19
checkbox input "true"
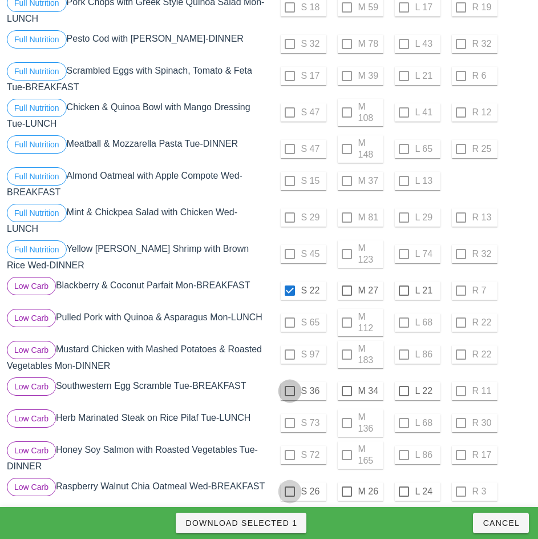
click at [289, 392] on div at bounding box center [289, 390] width 19 height 19
click at [289, 491] on div at bounding box center [289, 491] width 19 height 19
checkbox input "true"
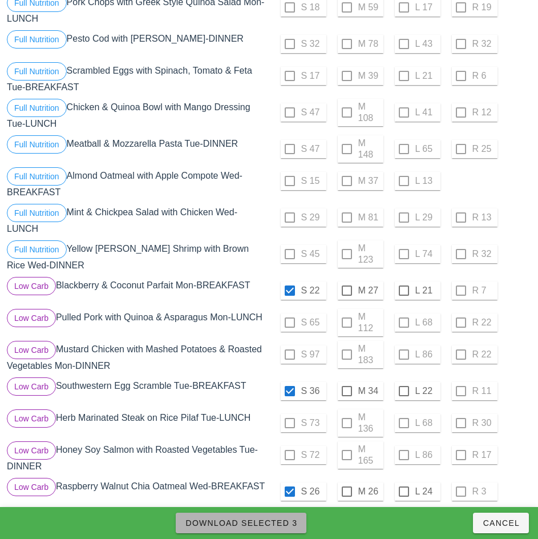
click at [278, 527] on span "Download Selected 3" at bounding box center [241, 522] width 112 height 9
checkbox input "false"
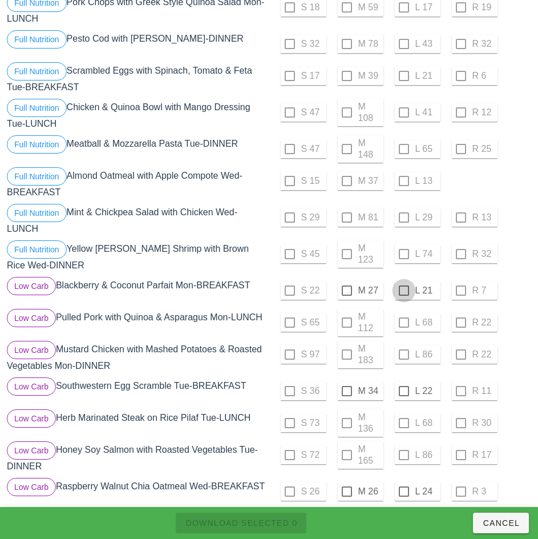
click at [403, 290] on div at bounding box center [403, 290] width 19 height 19
checkbox input "true"
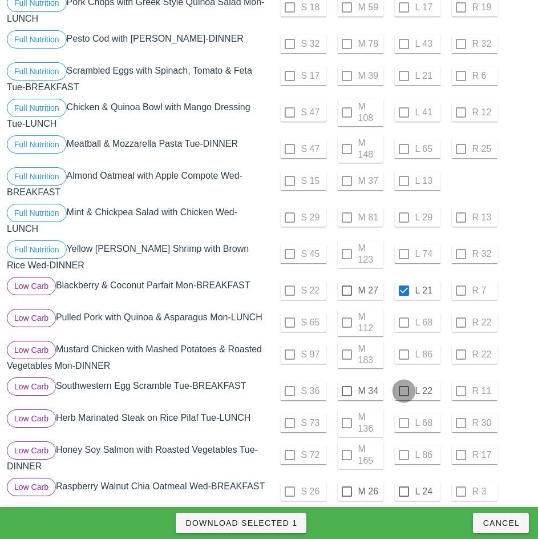
click at [403, 391] on div at bounding box center [403, 390] width 19 height 19
checkbox input "true"
click at [403, 491] on div at bounding box center [403, 491] width 19 height 19
checkbox input "true"
click at [288, 523] on span "Download Selected 3" at bounding box center [241, 522] width 112 height 9
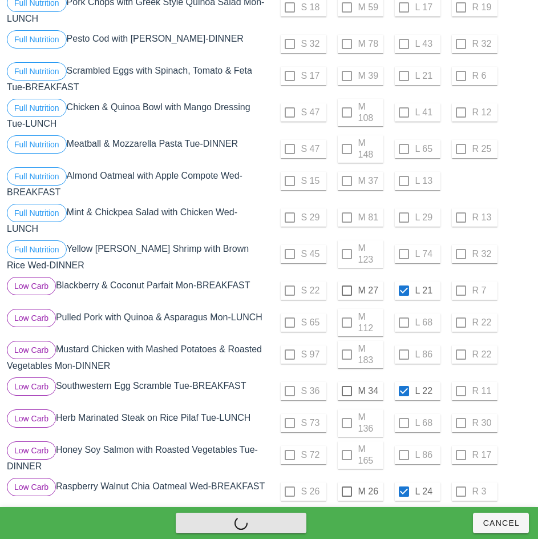
checkbox input "false"
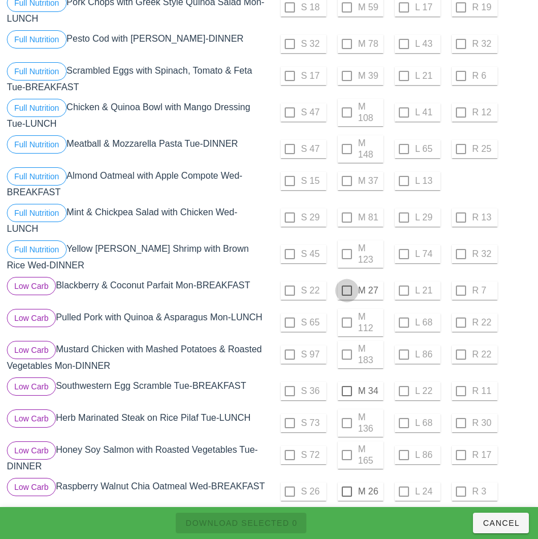
click at [346, 290] on div at bounding box center [346, 290] width 19 height 19
checkbox input "true"
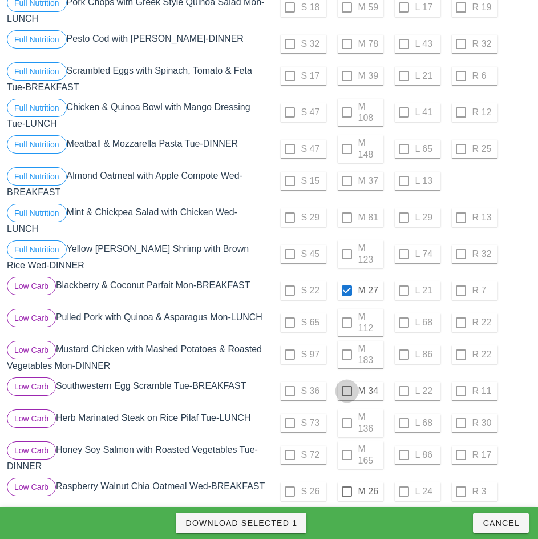
click at [346, 391] on div at bounding box center [346, 390] width 19 height 19
checkbox input "true"
click at [345, 492] on div at bounding box center [346, 491] width 19 height 19
checkbox input "true"
click at [286, 521] on span "Download Selected 3" at bounding box center [241, 522] width 112 height 9
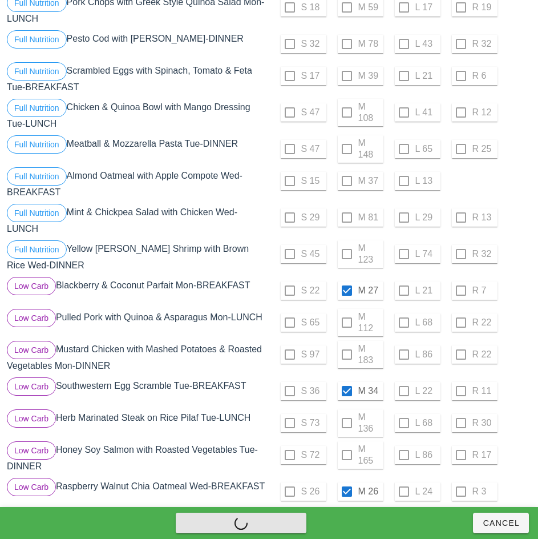
checkbox input "false"
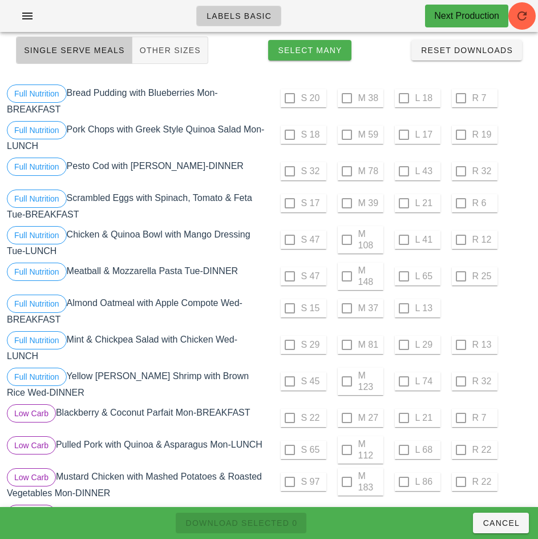
scroll to position [0, 0]
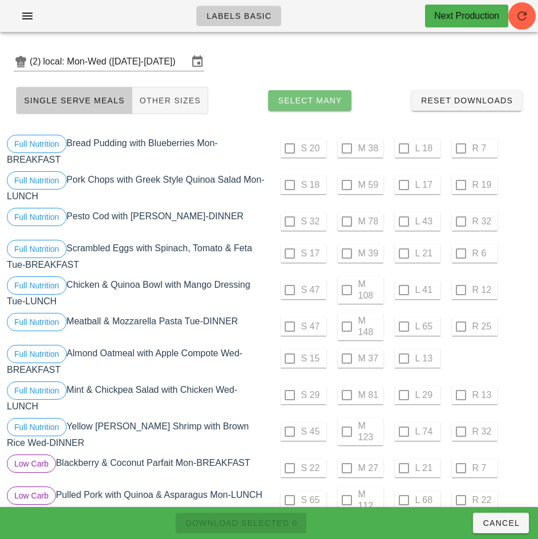
click at [331, 103] on span "Select Many" at bounding box center [309, 100] width 65 height 9
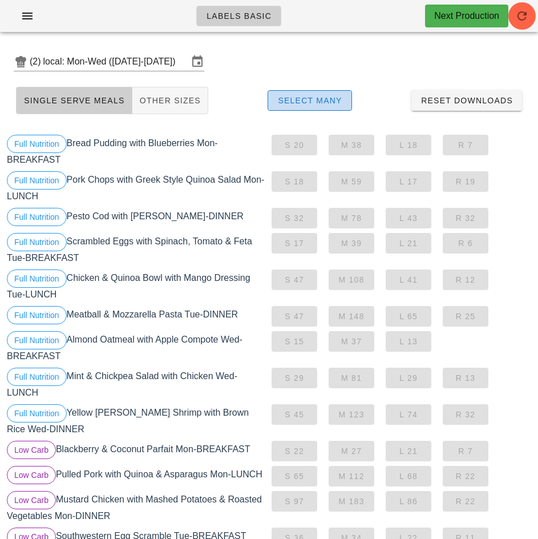
click at [330, 98] on span "Select Many" at bounding box center [309, 100] width 65 height 9
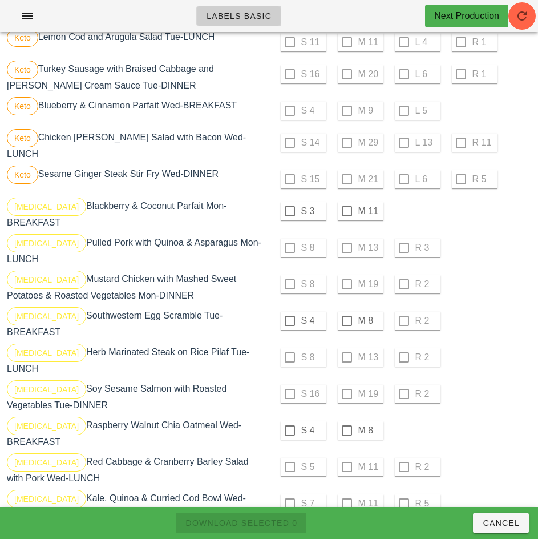
scroll to position [858, 0]
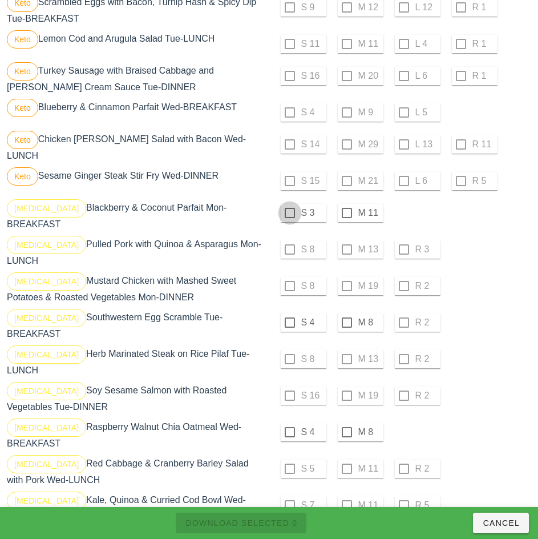
click at [289, 213] on div at bounding box center [289, 212] width 19 height 19
checkbox input "true"
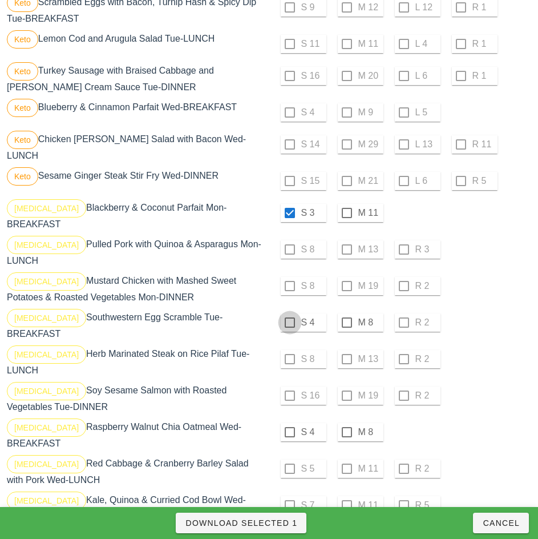
click at [289, 314] on div at bounding box center [289, 322] width 19 height 19
checkbox input "true"
click at [289, 422] on div at bounding box center [289, 431] width 19 height 19
checkbox input "true"
click at [270, 523] on span "Download Selected 3" at bounding box center [241, 522] width 112 height 9
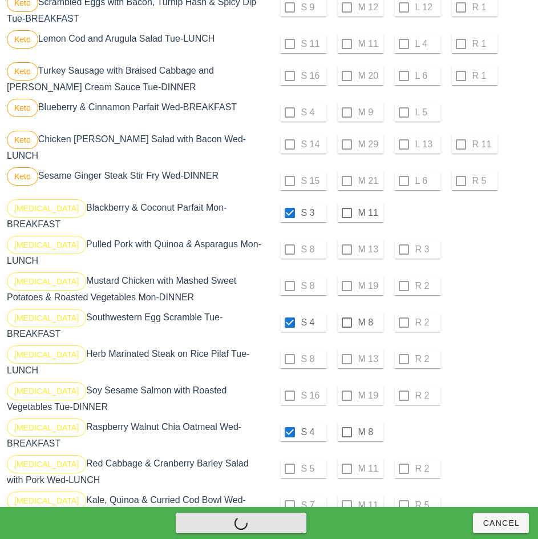
checkbox input "false"
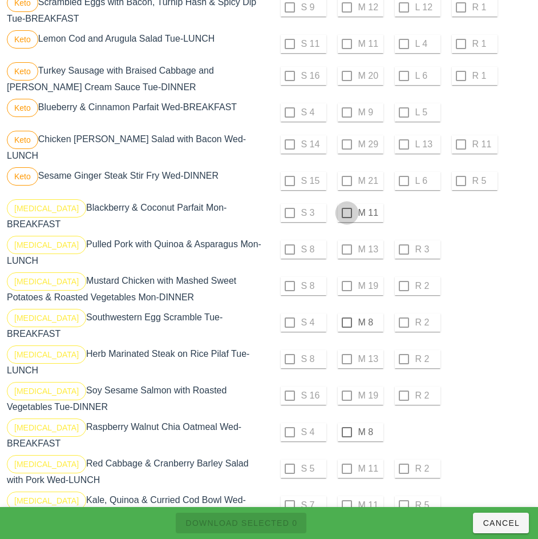
click at [346, 211] on div at bounding box center [346, 212] width 19 height 19
checkbox input "true"
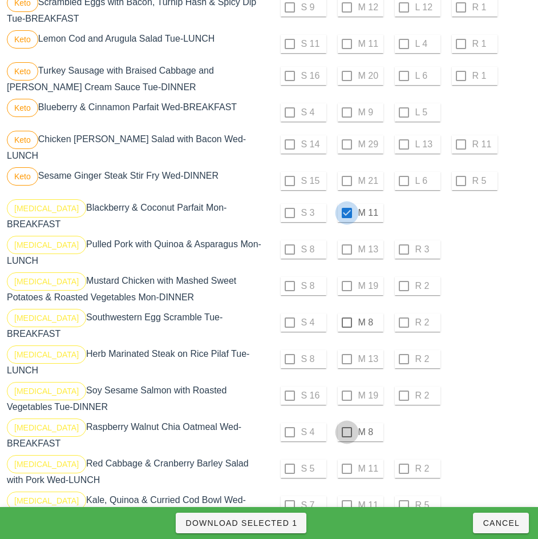
click at [346, 313] on div at bounding box center [346, 322] width 19 height 19
click at [346, 422] on div at bounding box center [346, 431] width 19 height 19
checkbox input "true"
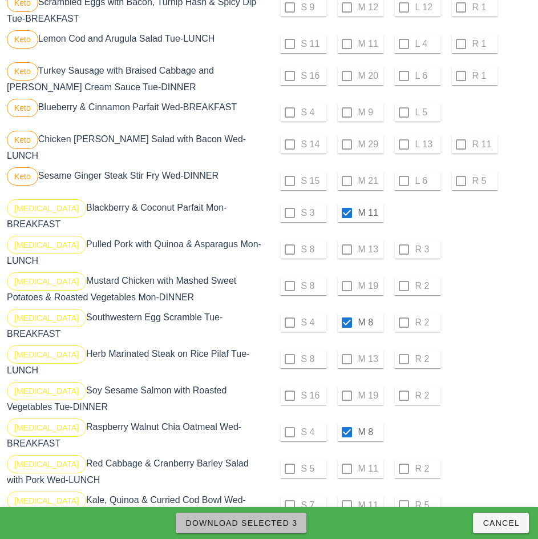
click at [284, 524] on span "Download Selected 3" at bounding box center [241, 522] width 112 height 9
checkbox input "false"
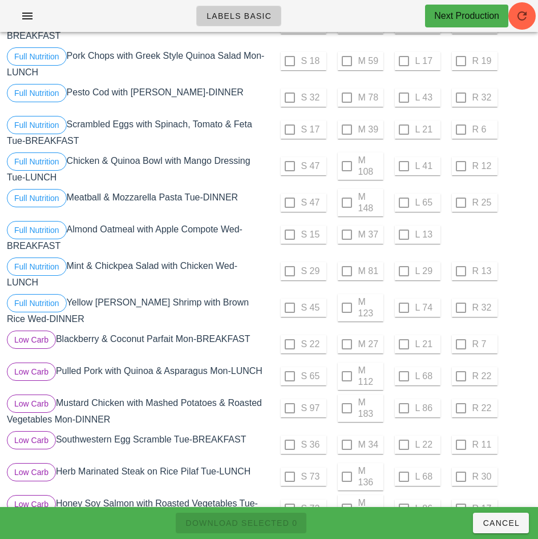
scroll to position [0, 0]
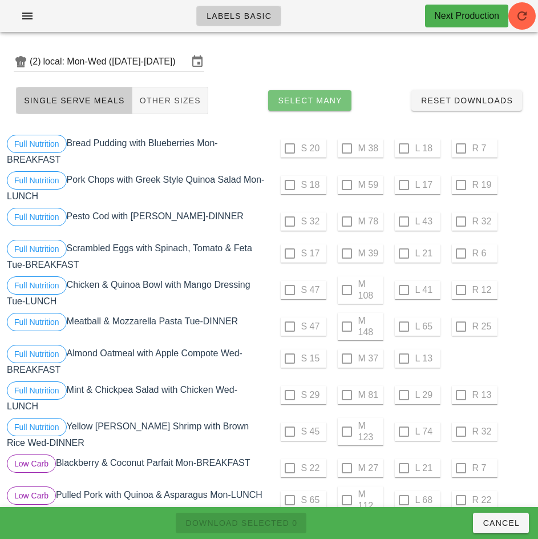
click at [324, 99] on span "Select Many" at bounding box center [309, 100] width 65 height 9
